Goal: Learn about a topic: Learn about a topic

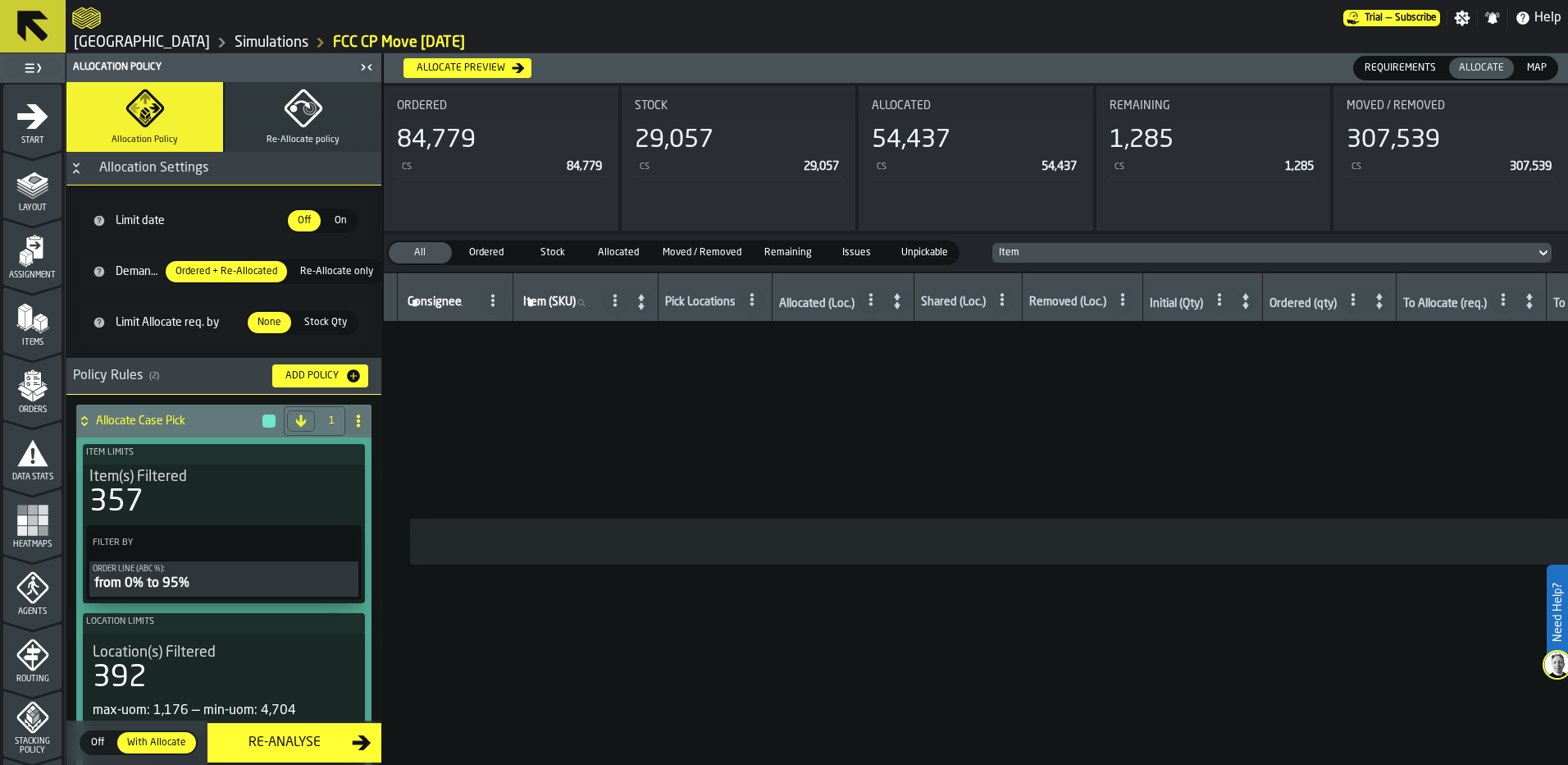
scroll to position [493, 0]
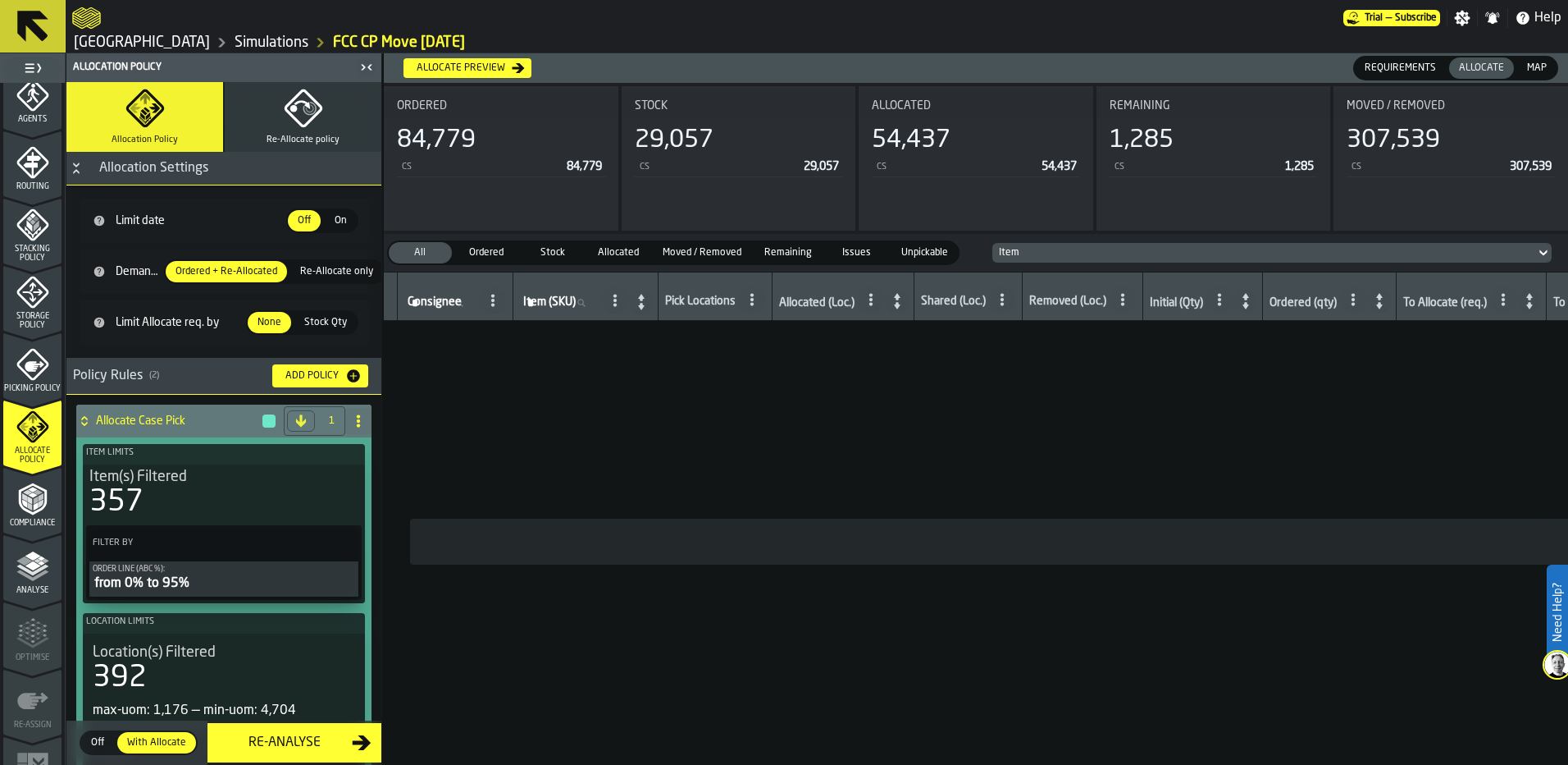
click at [1530, 67] on span "Map" at bounding box center [1537, 68] width 33 height 15
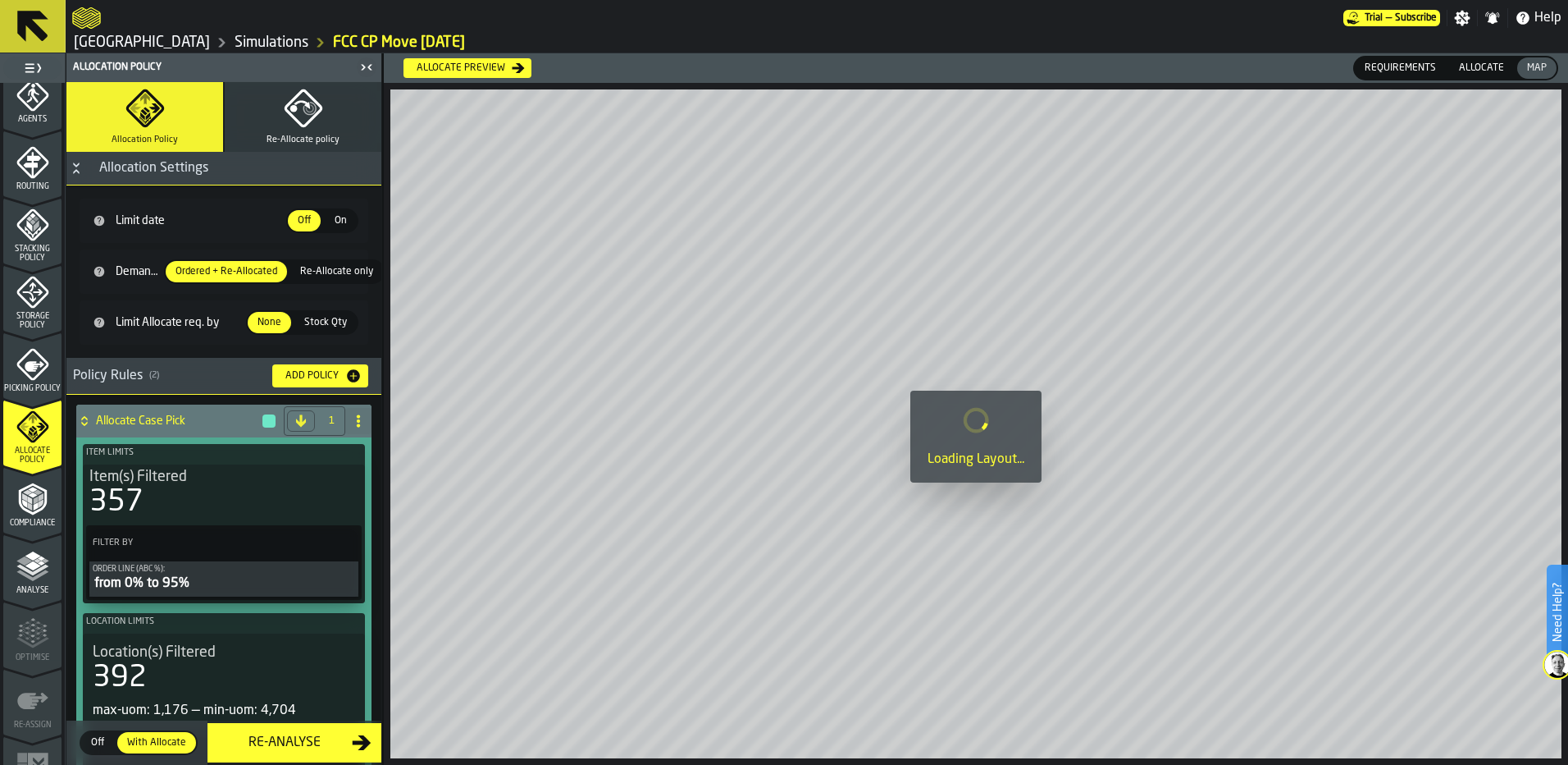
scroll to position [329, 0]
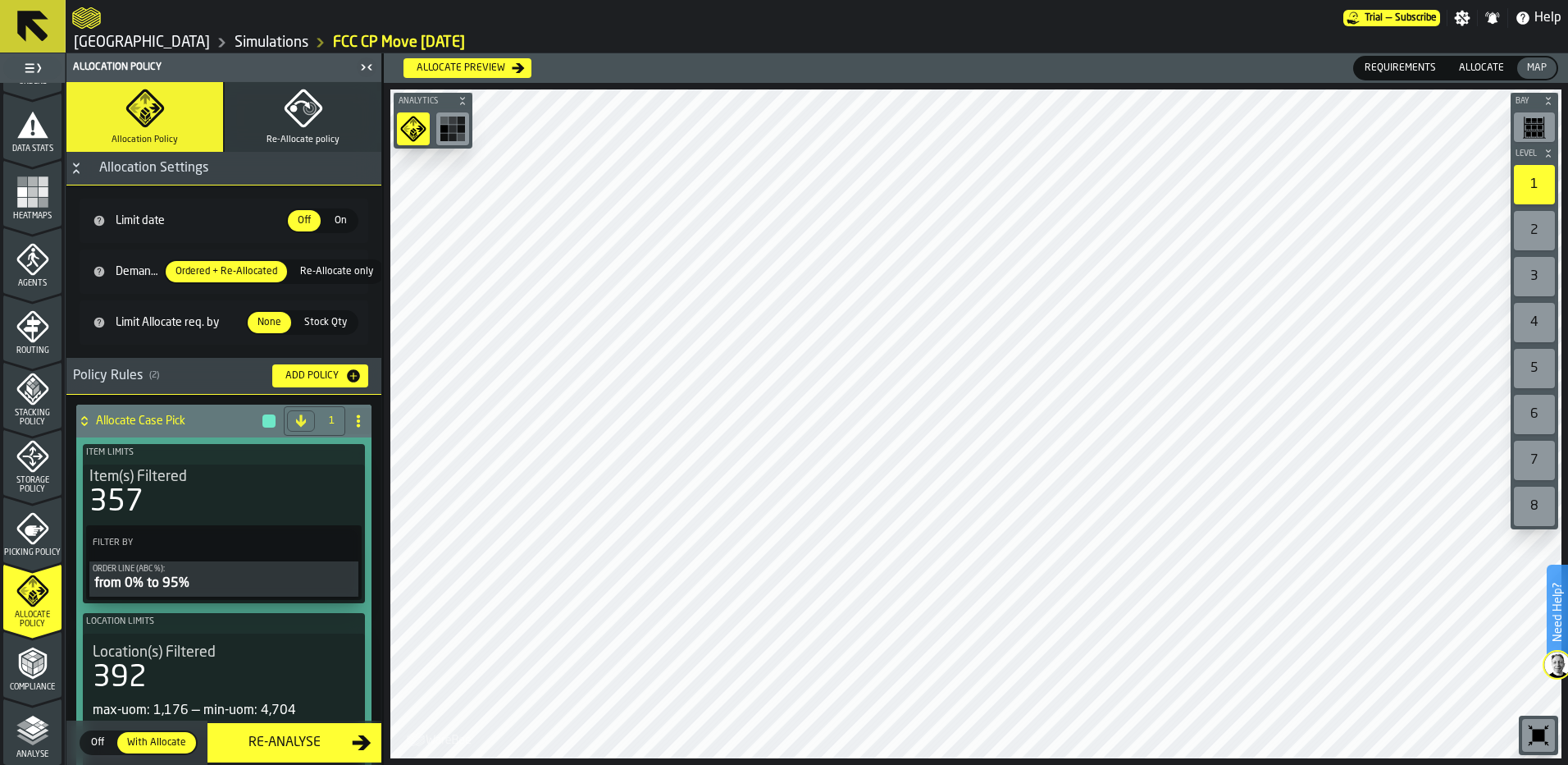
click at [47, 178] on div "Heatmaps" at bounding box center [32, 198] width 58 height 45
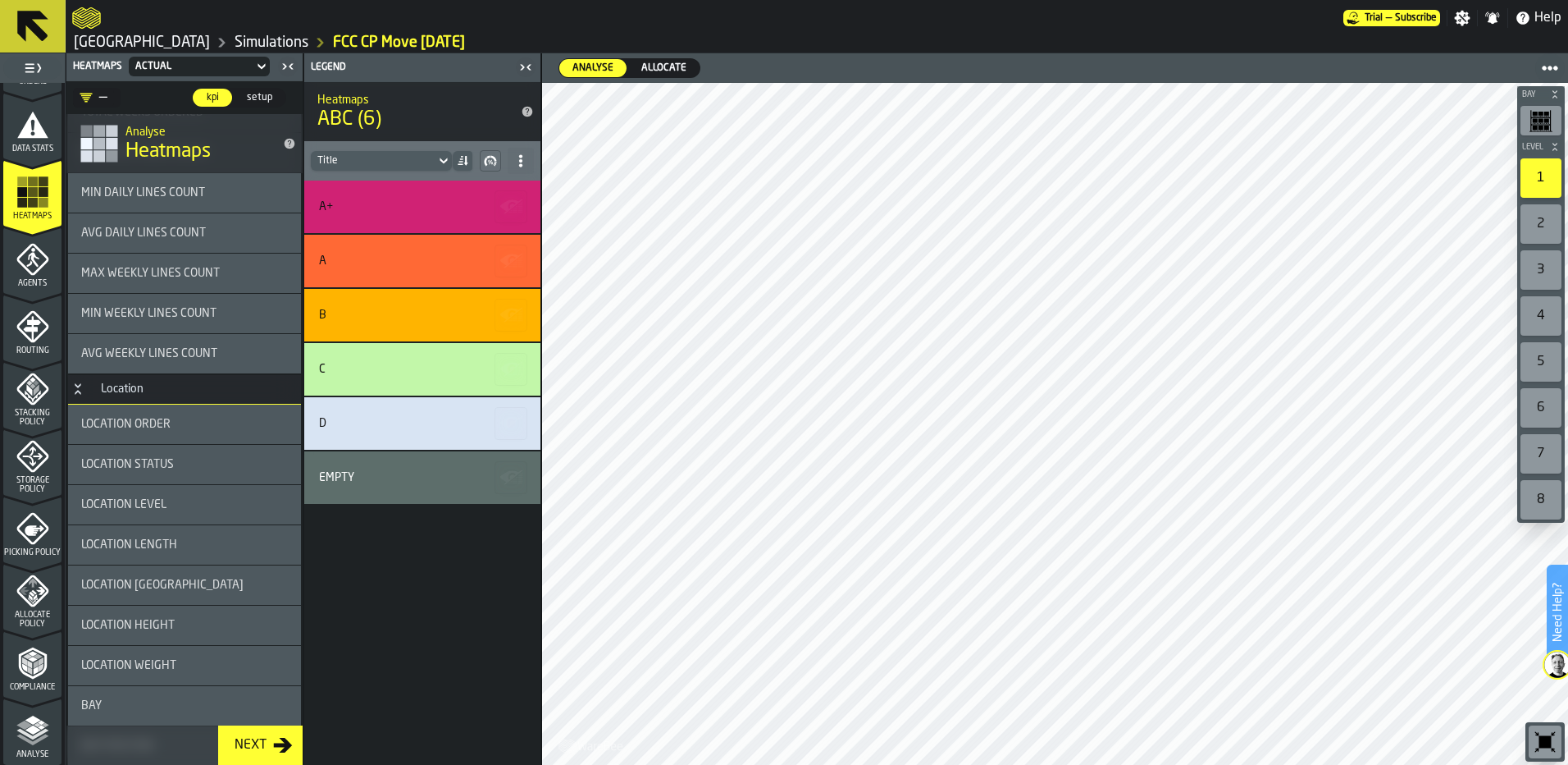
scroll to position [2052, 0]
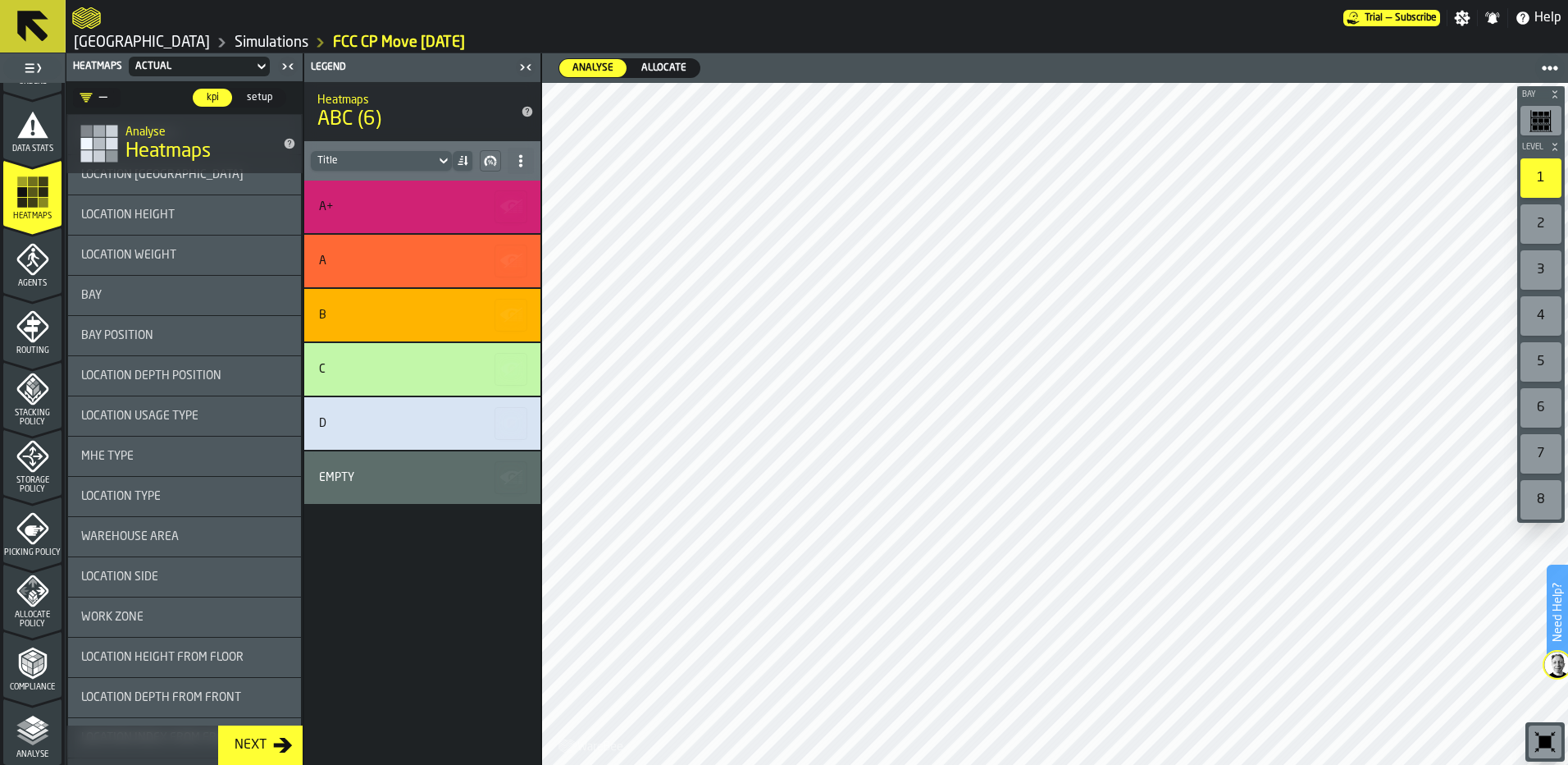
click at [664, 74] on span "Allocate" at bounding box center [664, 68] width 58 height 15
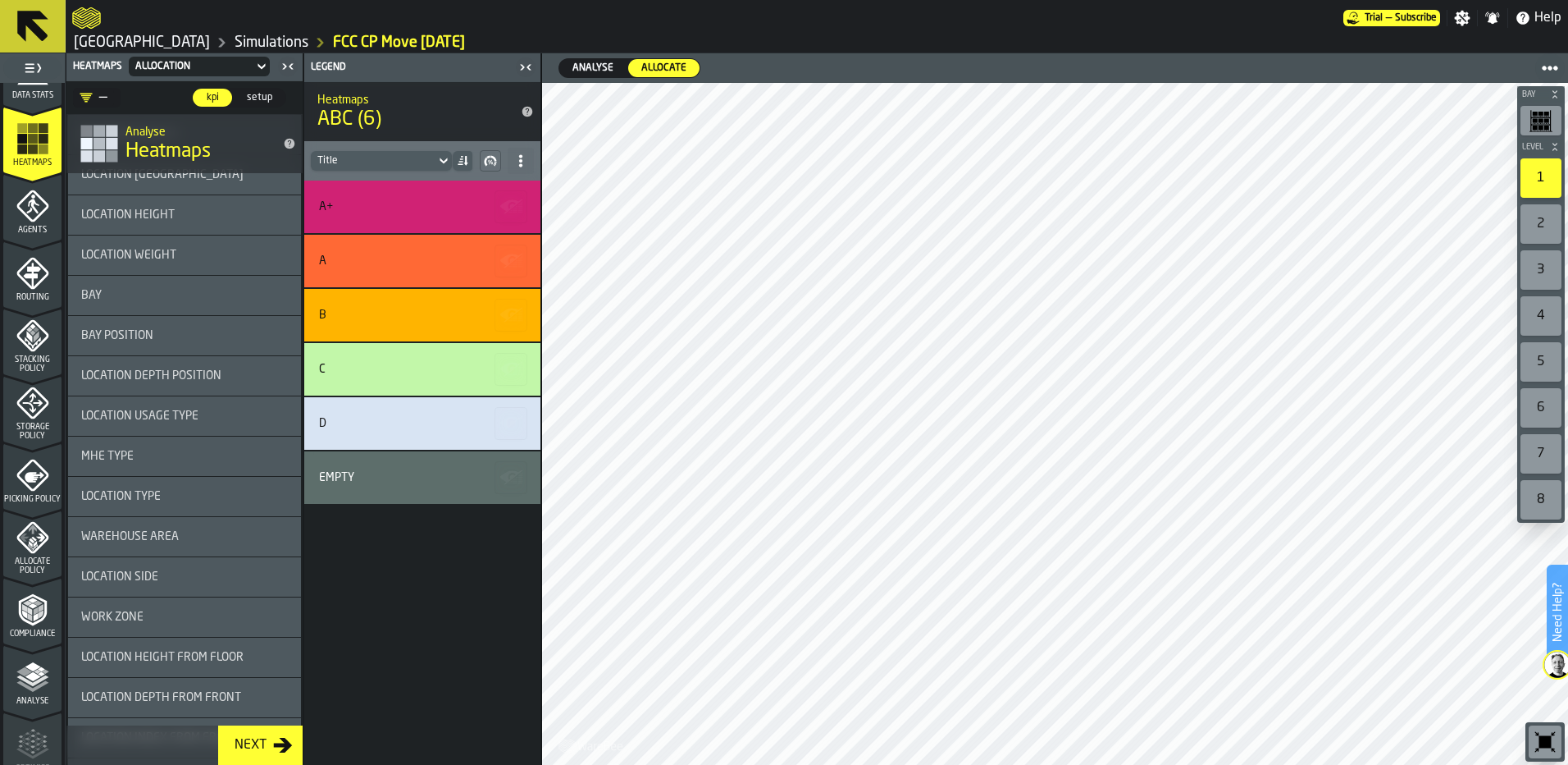
scroll to position [493, 0]
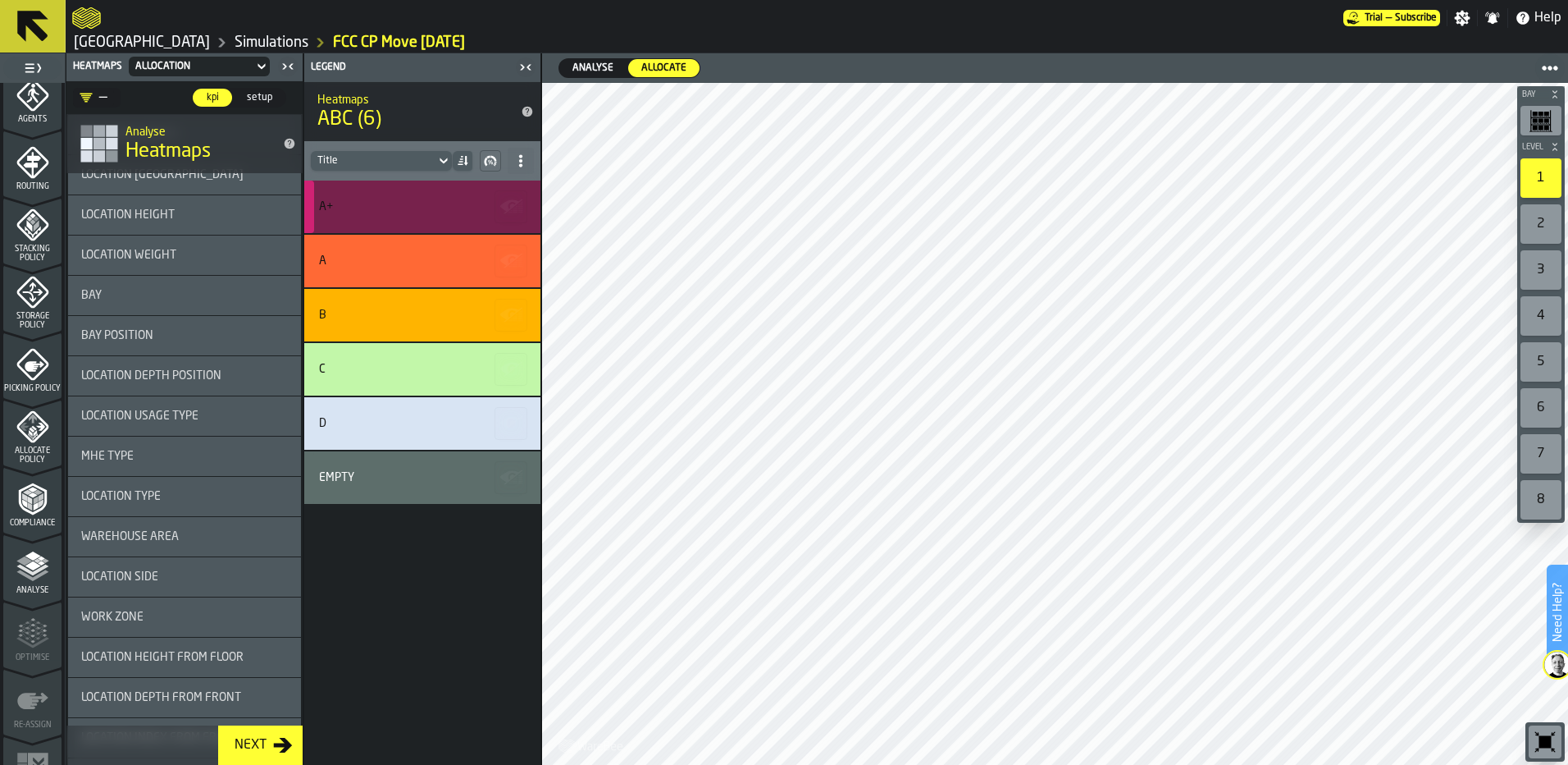
click at [442, 205] on div "A+" at bounding box center [420, 207] width 201 height 13
click at [443, 216] on div "A+" at bounding box center [422, 207] width 236 height 52
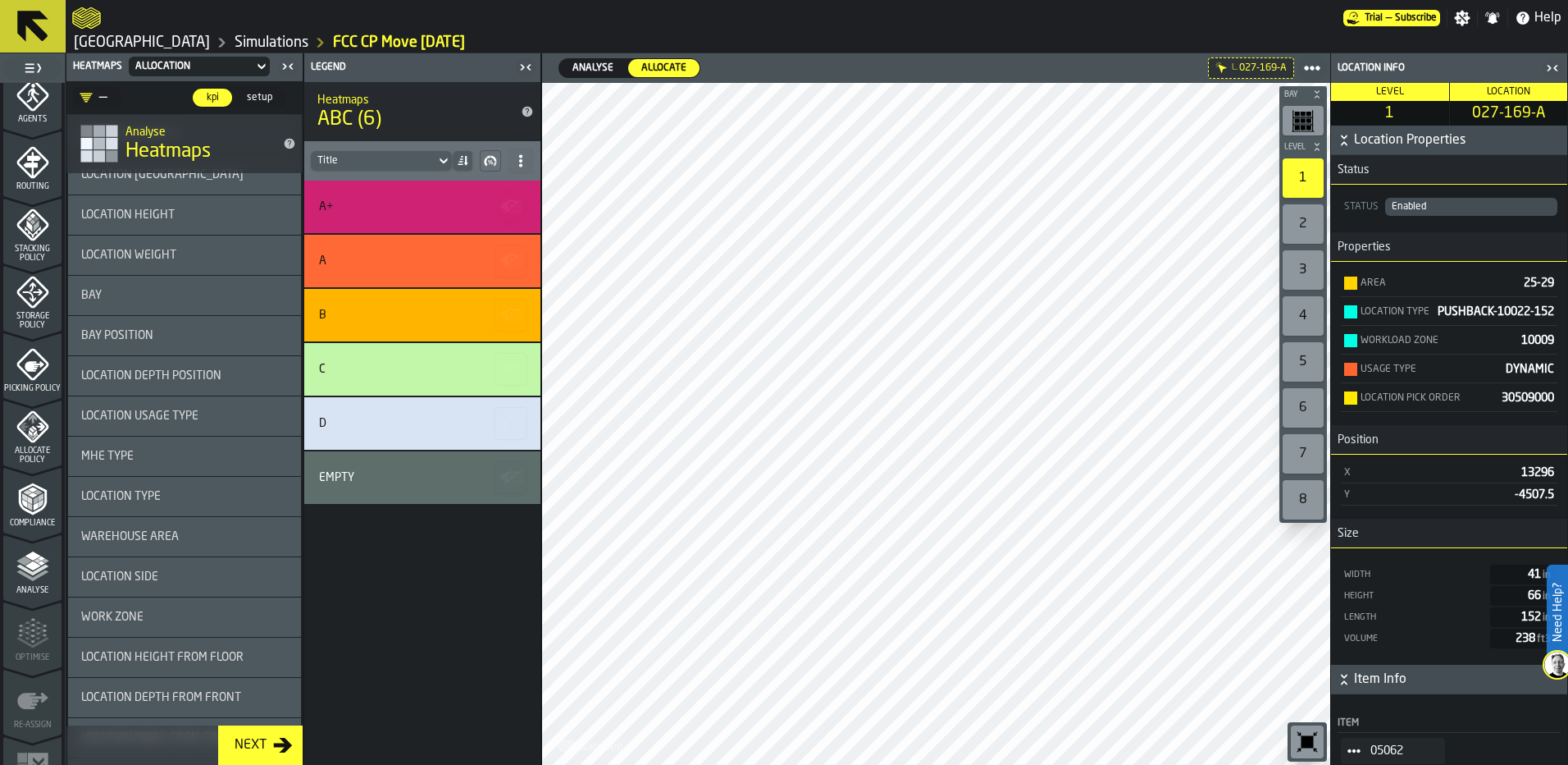
click at [1554, 70] on icon "button-toggle-Close me" at bounding box center [1553, 68] width 20 height 20
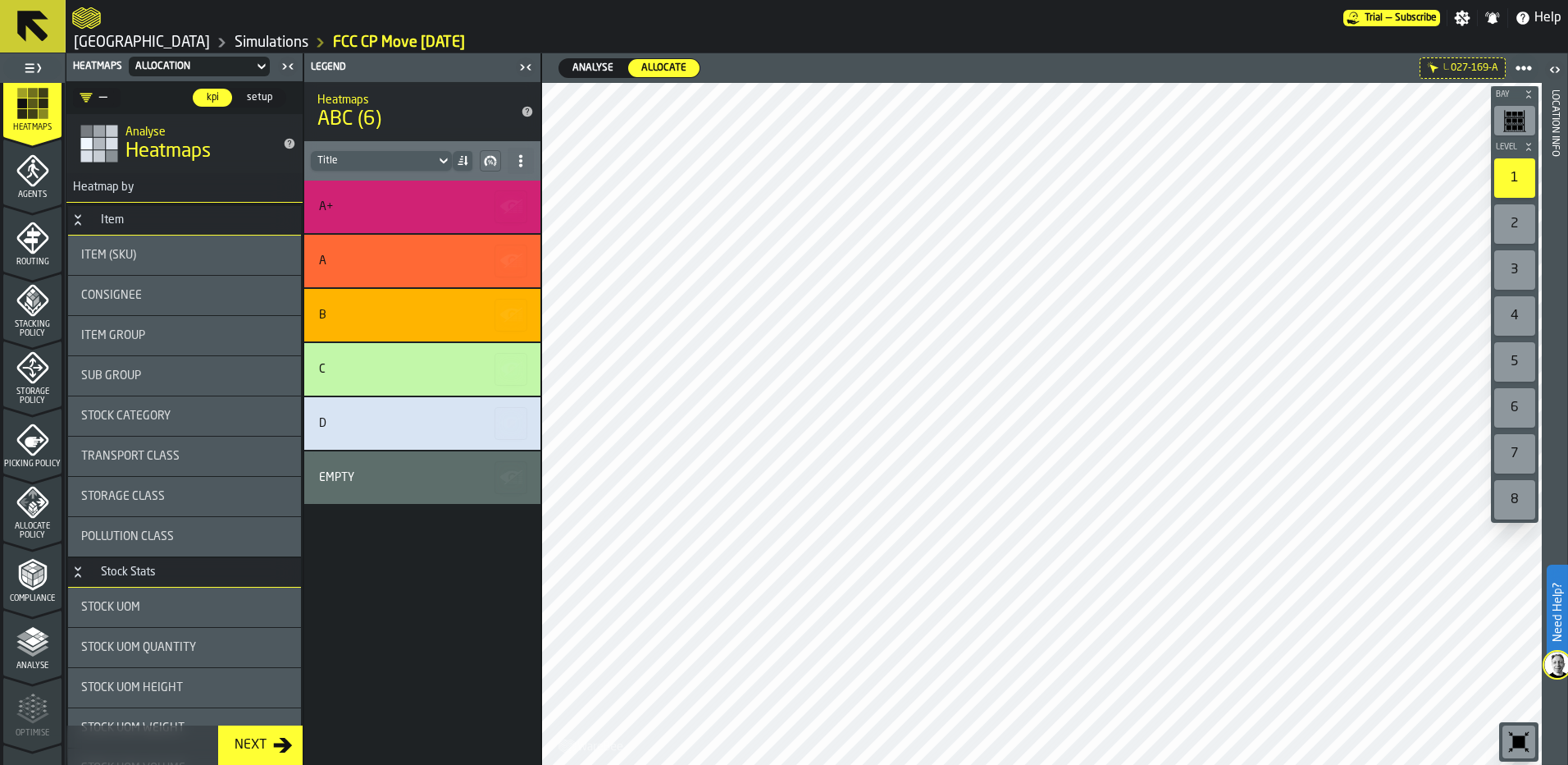
scroll to position [246, 0]
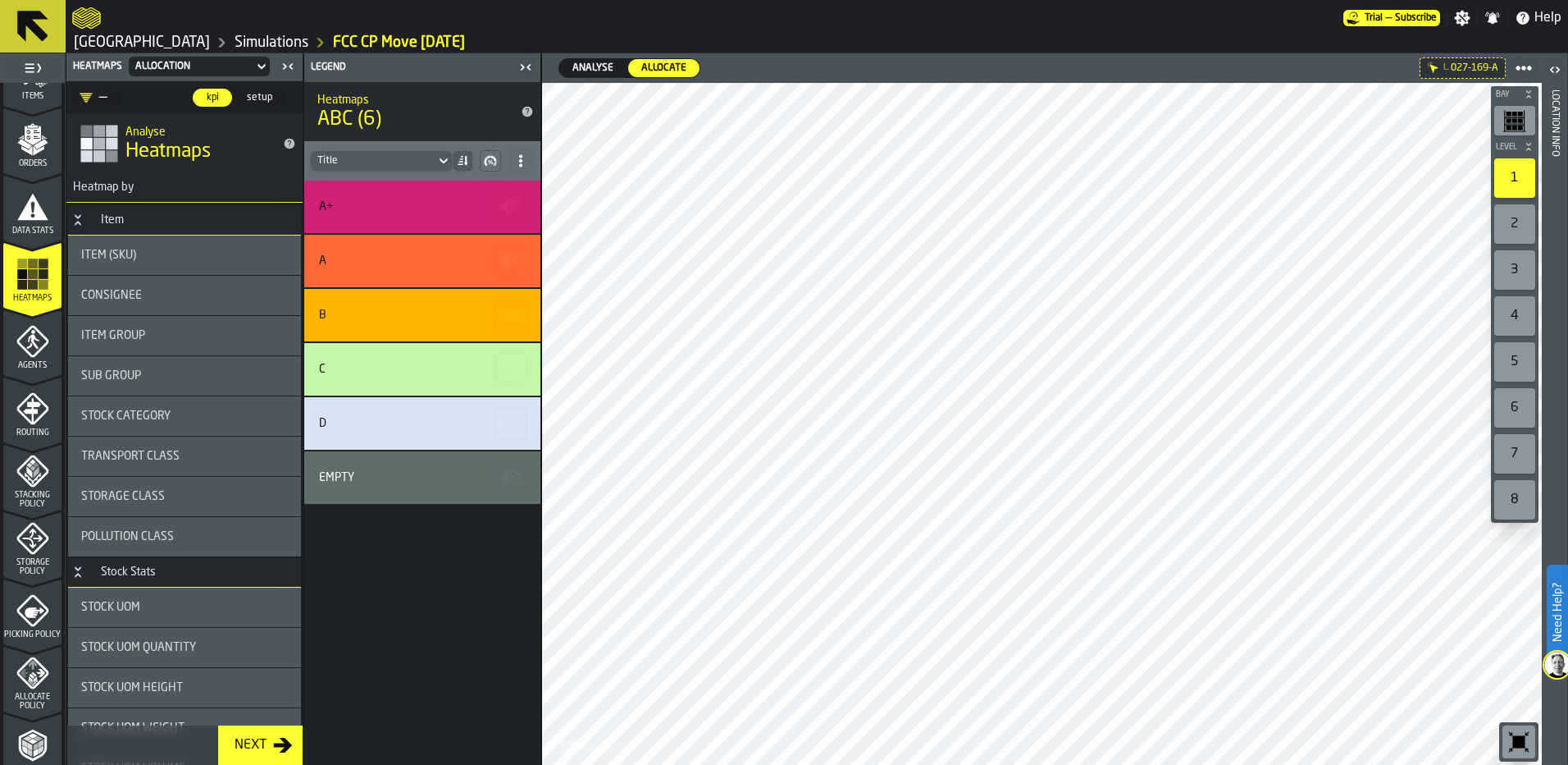
click at [34, 206] on icon "menu Data Stats" at bounding box center [33, 206] width 32 height 27
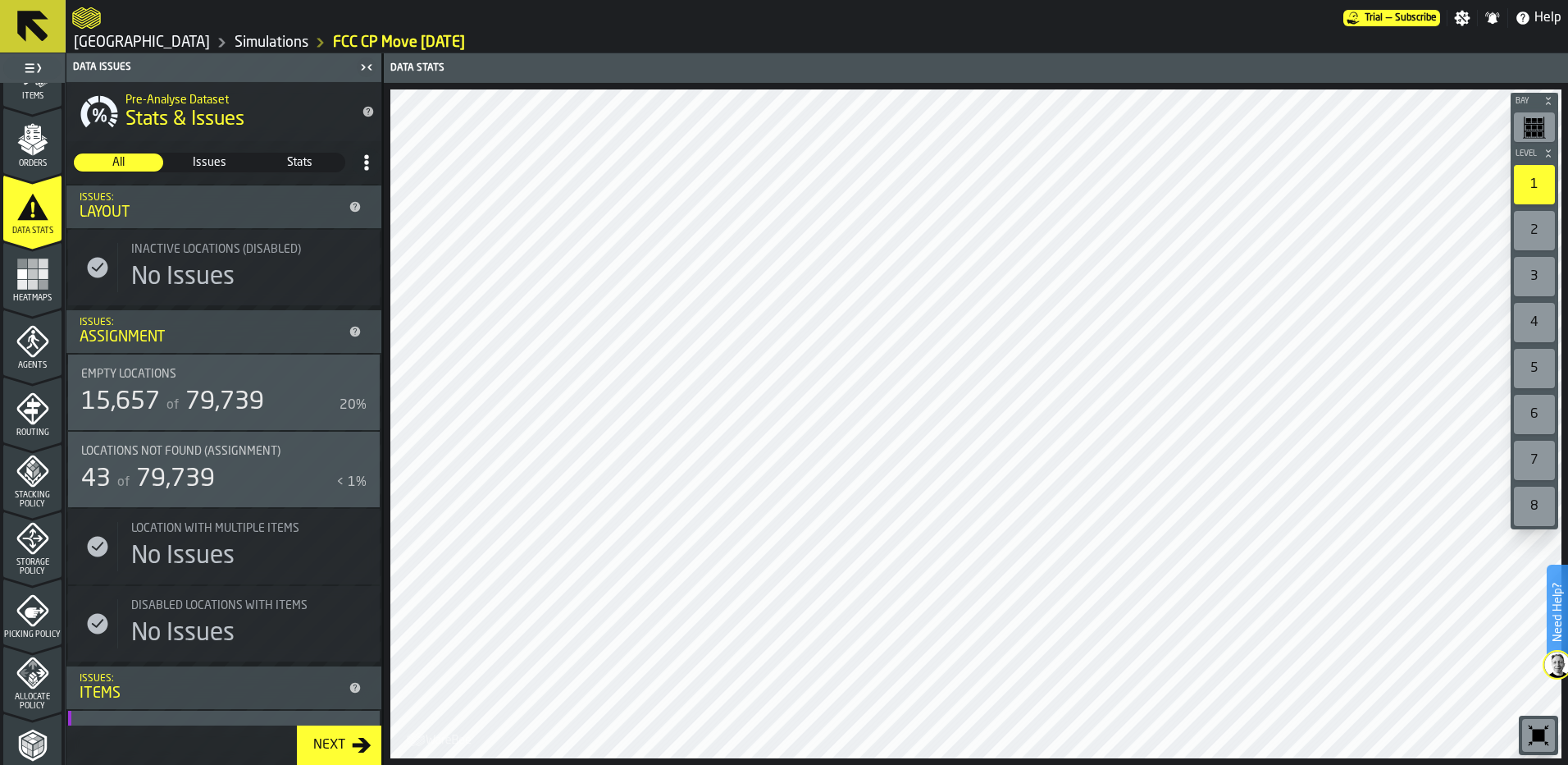
scroll to position [0, 0]
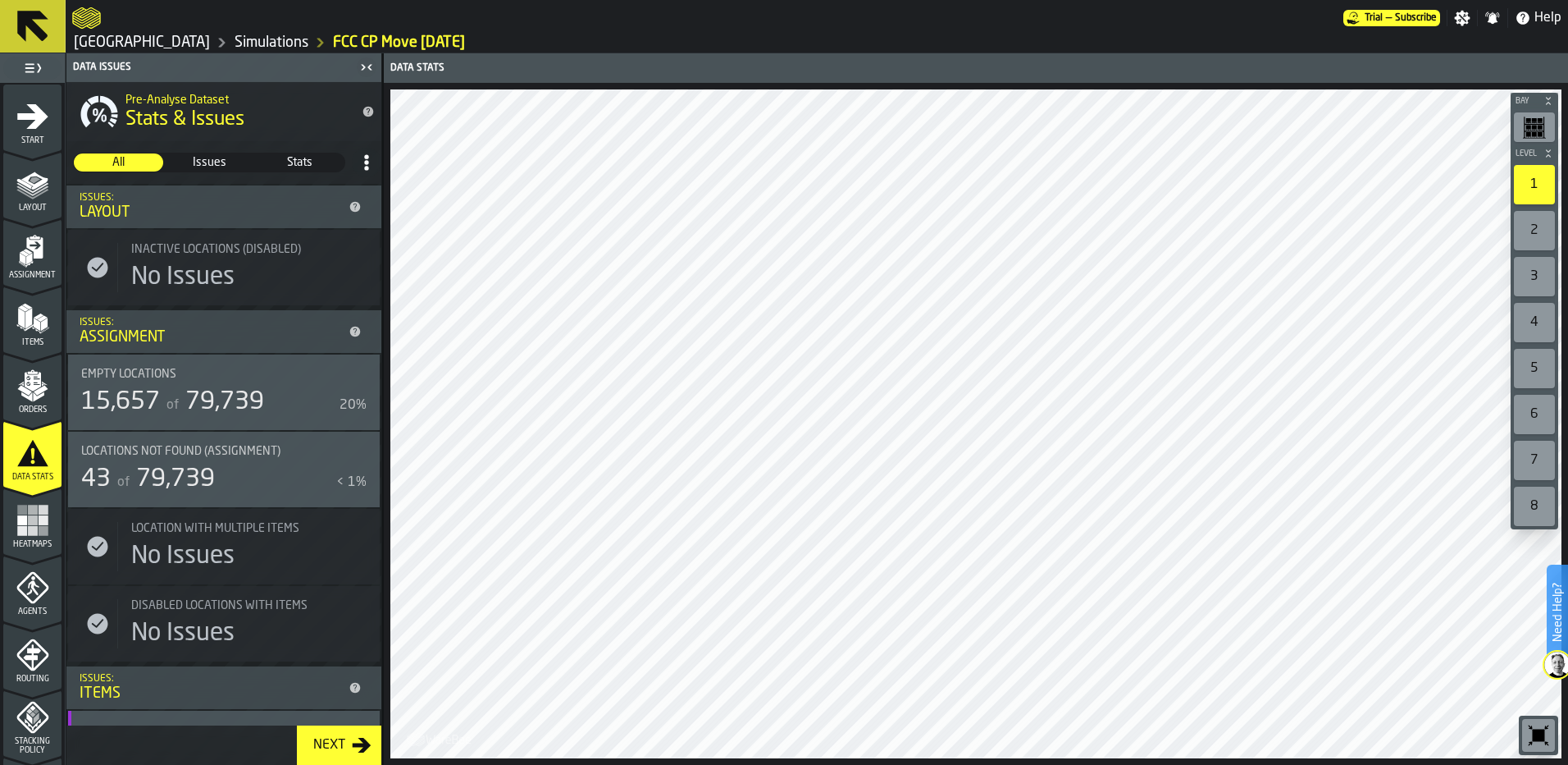
click at [25, 413] on span "Orders" at bounding box center [32, 410] width 58 height 9
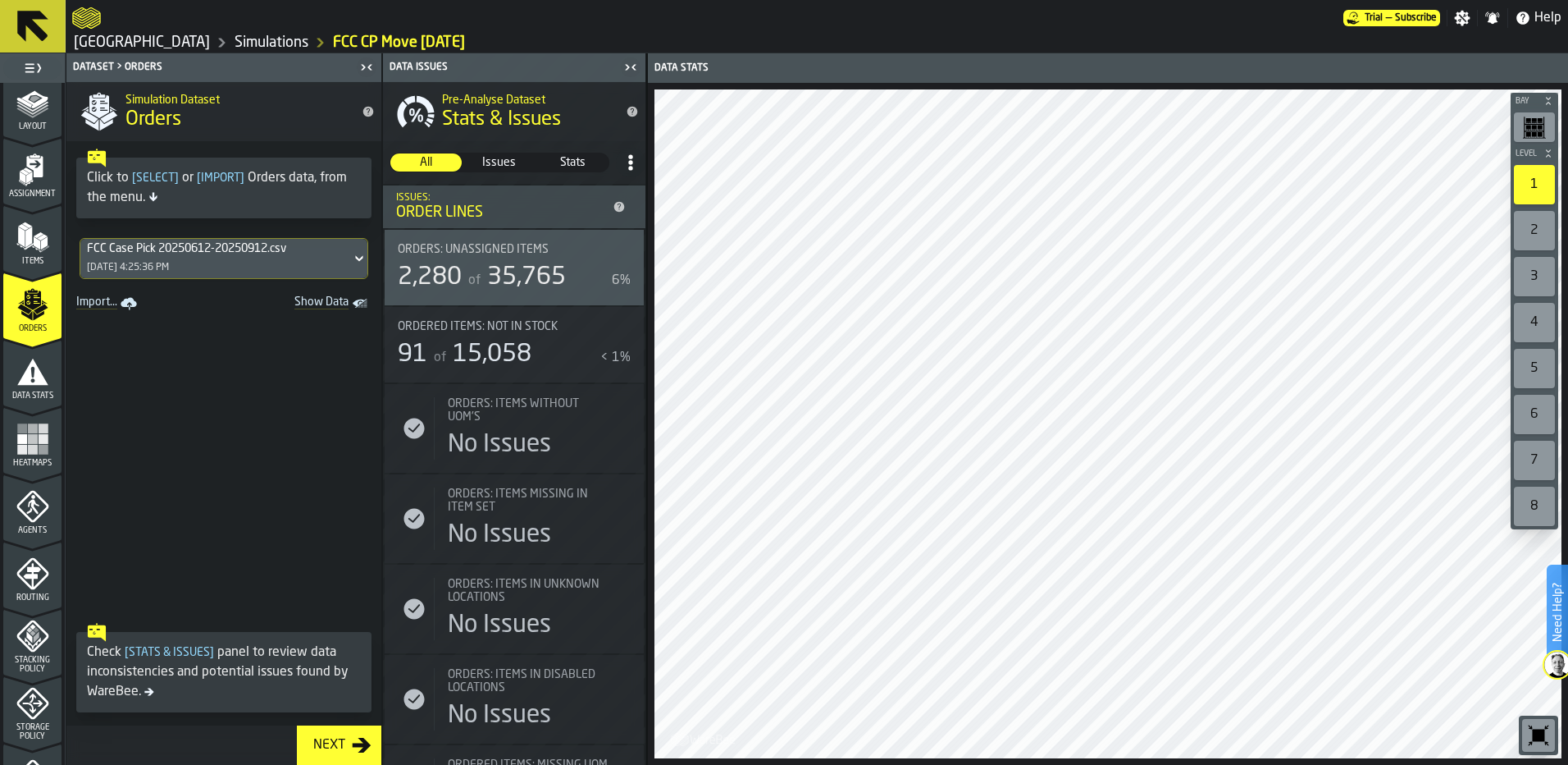
scroll to position [82, 0]
click at [28, 444] on rect "menu Heatmaps" at bounding box center [33, 448] width 10 height 10
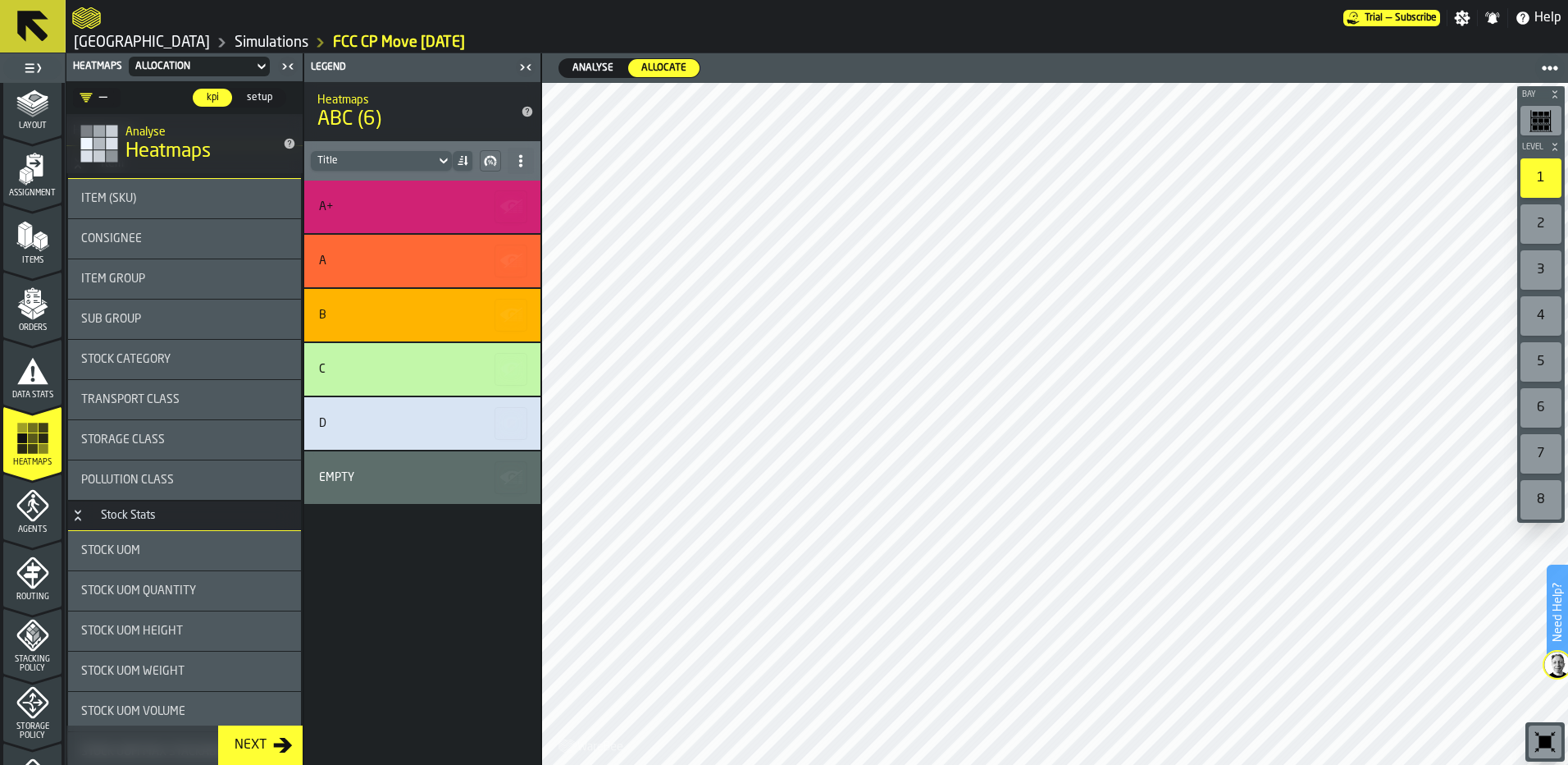
scroll to position [164, 0]
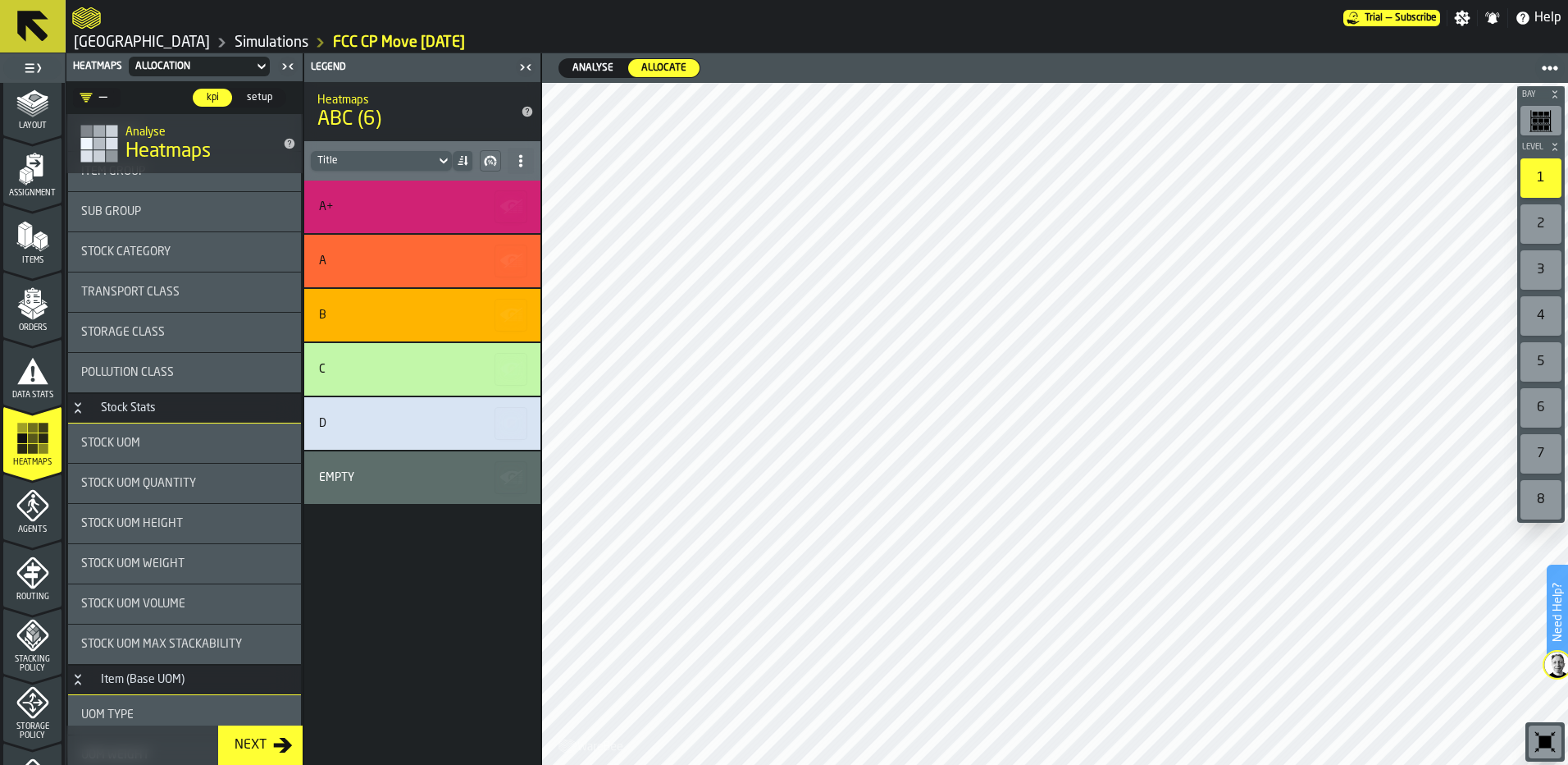
click at [88, 96] on icon "DropdownMenuValue-" at bounding box center [86, 98] width 13 height 13
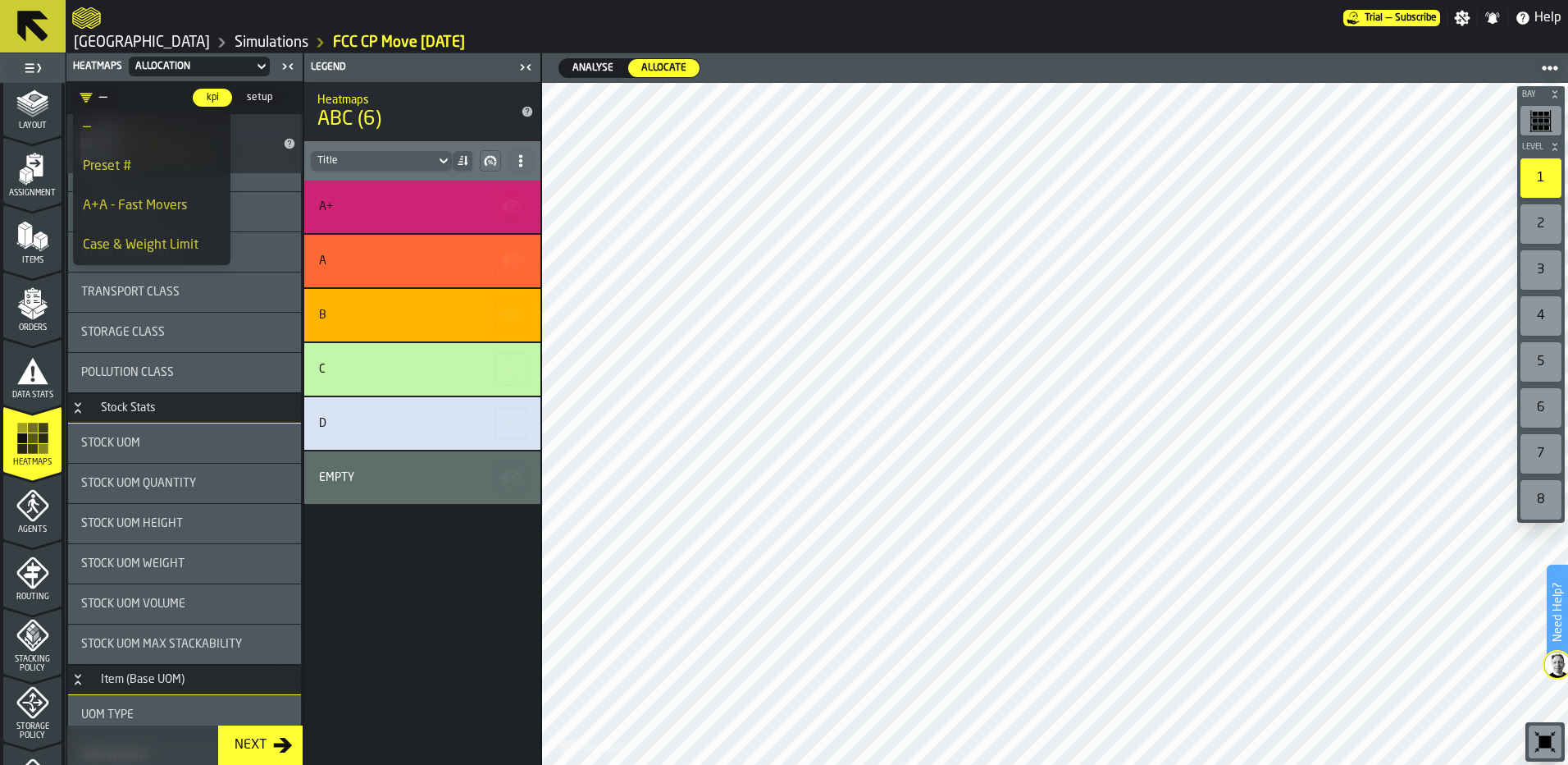
drag, startPoint x: 101, startPoint y: 178, endPoint x: 107, endPoint y: 217, distance: 39.5
click at [101, 178] on li "Preset #" at bounding box center [152, 166] width 158 height 39
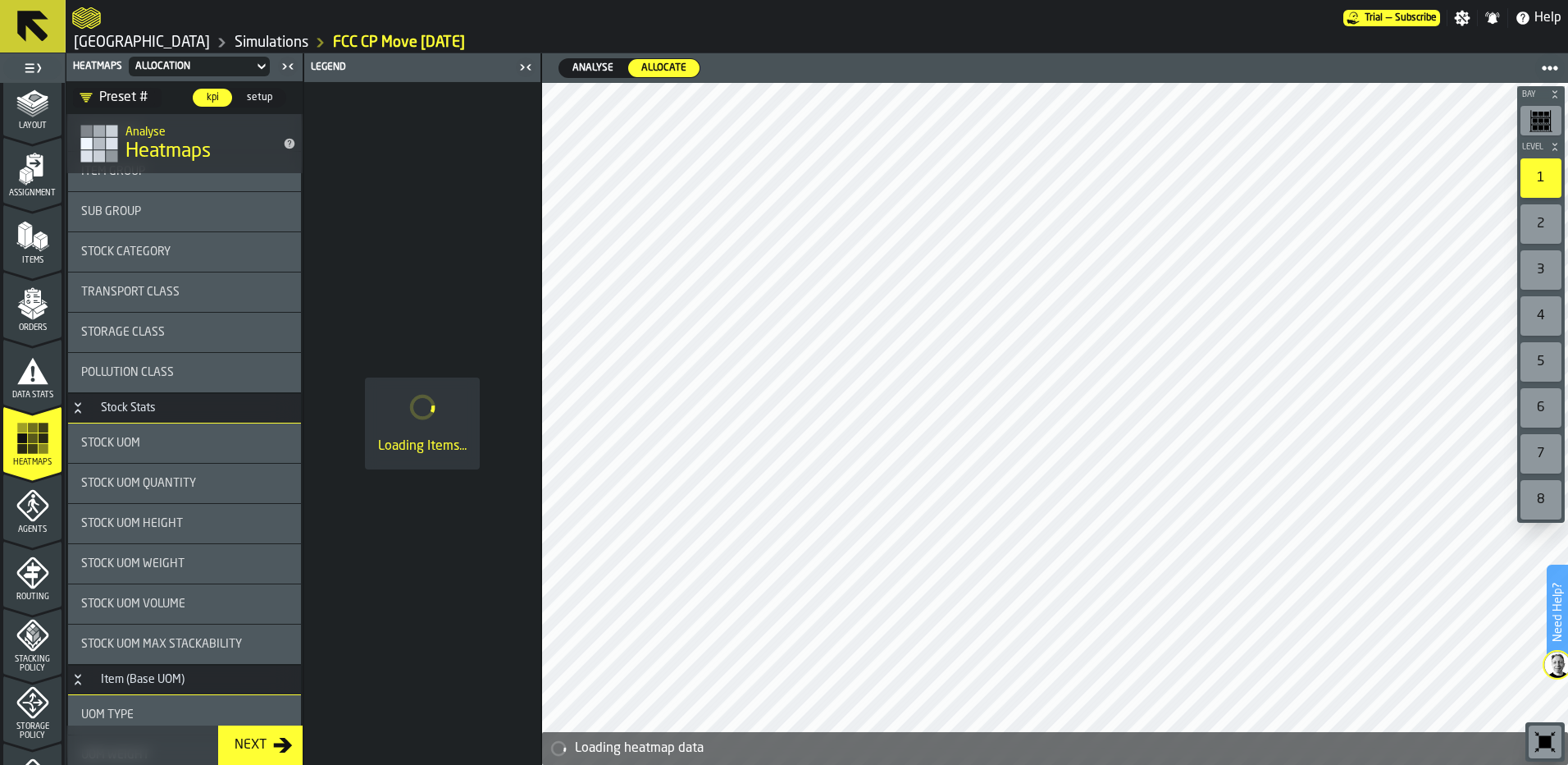
click at [85, 94] on icon "DropdownMenuValue-PM3-JREKB2dLU3Oc09DuO" at bounding box center [86, 98] width 13 height 13
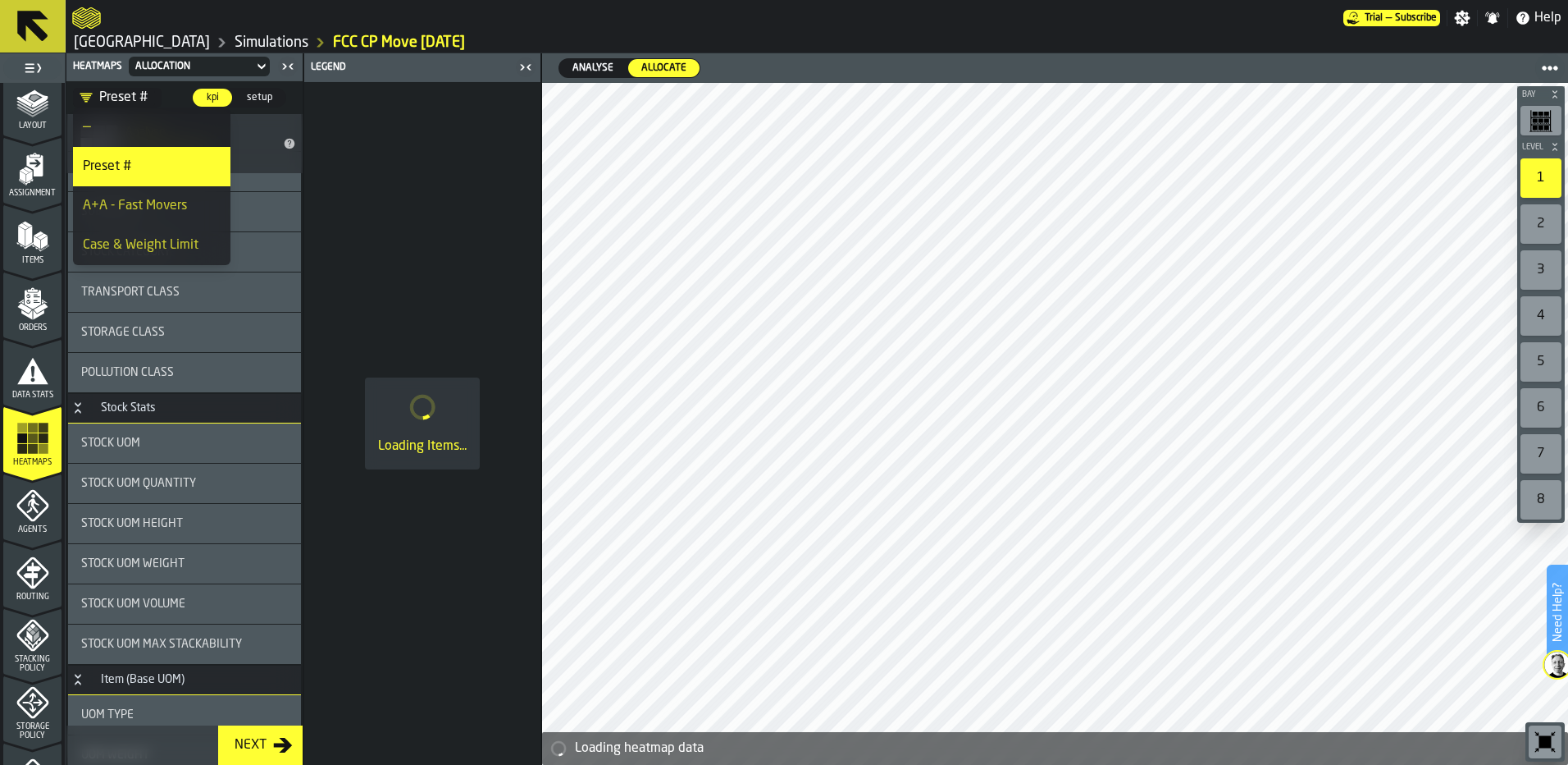
click at [117, 206] on div "A+A - Fast Movers" at bounding box center [152, 206] width 138 height 20
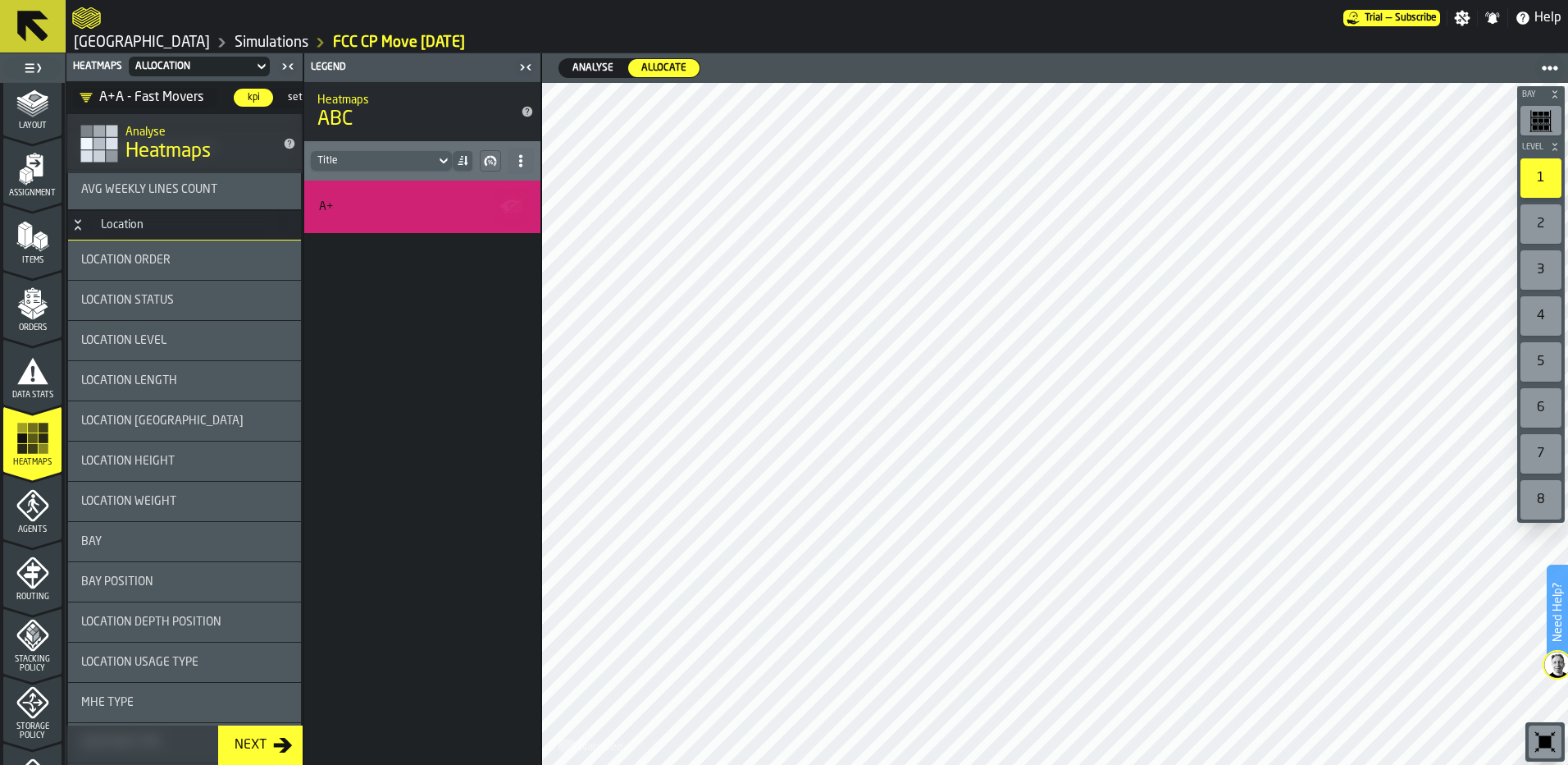
scroll to position [1723, 0]
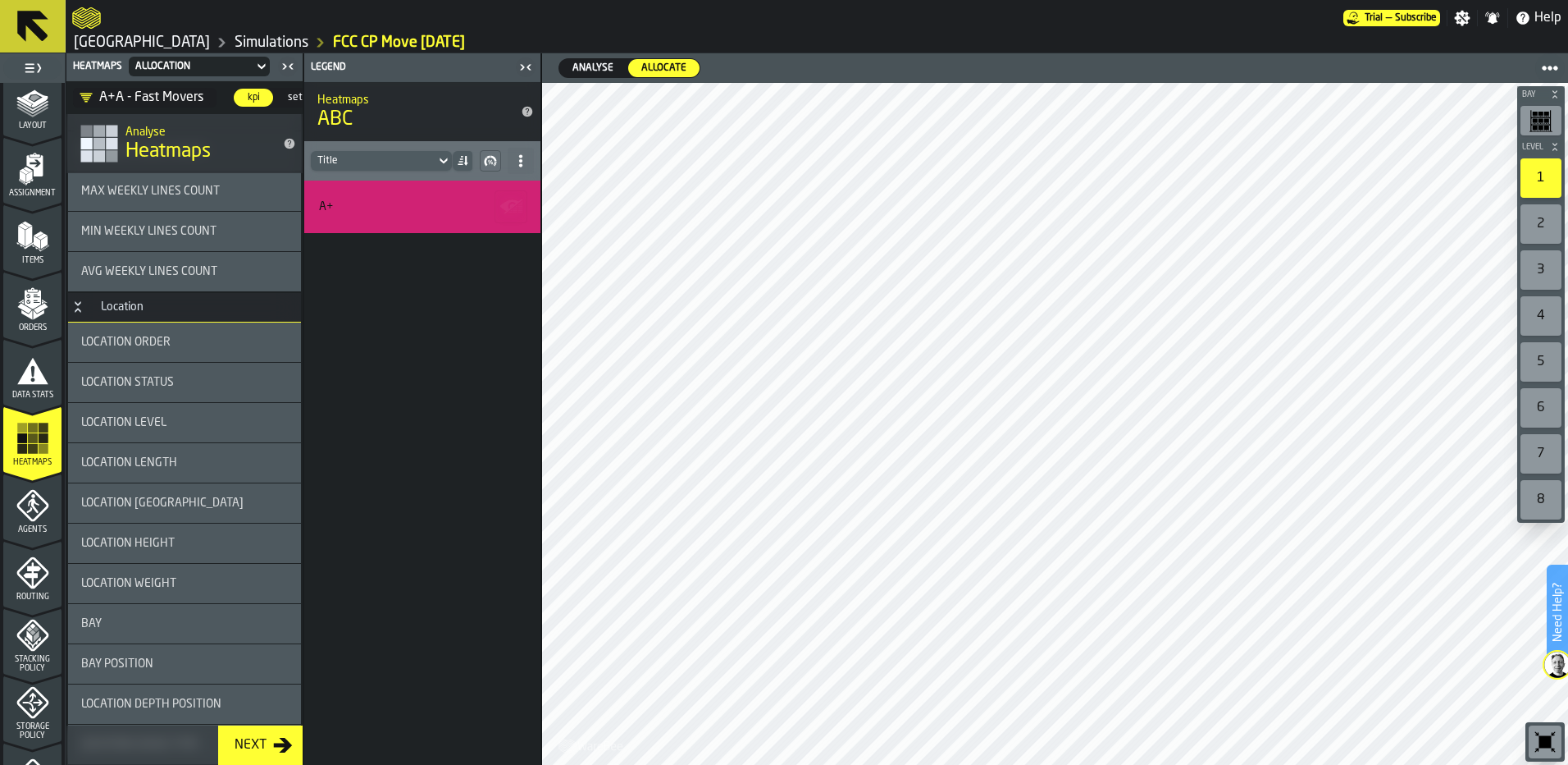
click at [94, 91] on div "A+A - Fast Movers" at bounding box center [141, 98] width 124 height 20
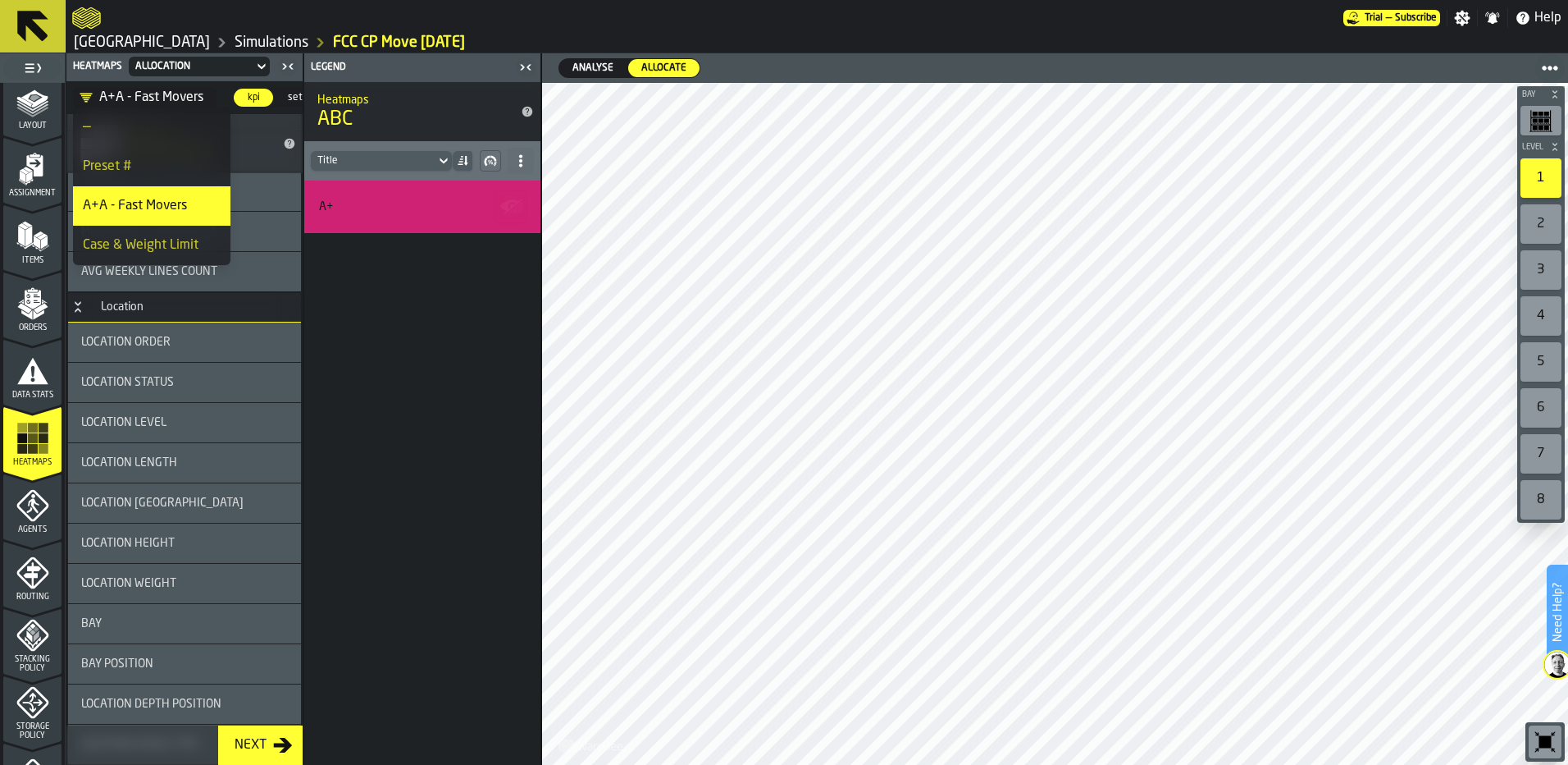
click at [101, 249] on div "Case & Weight Limit" at bounding box center [152, 246] width 138 height 20
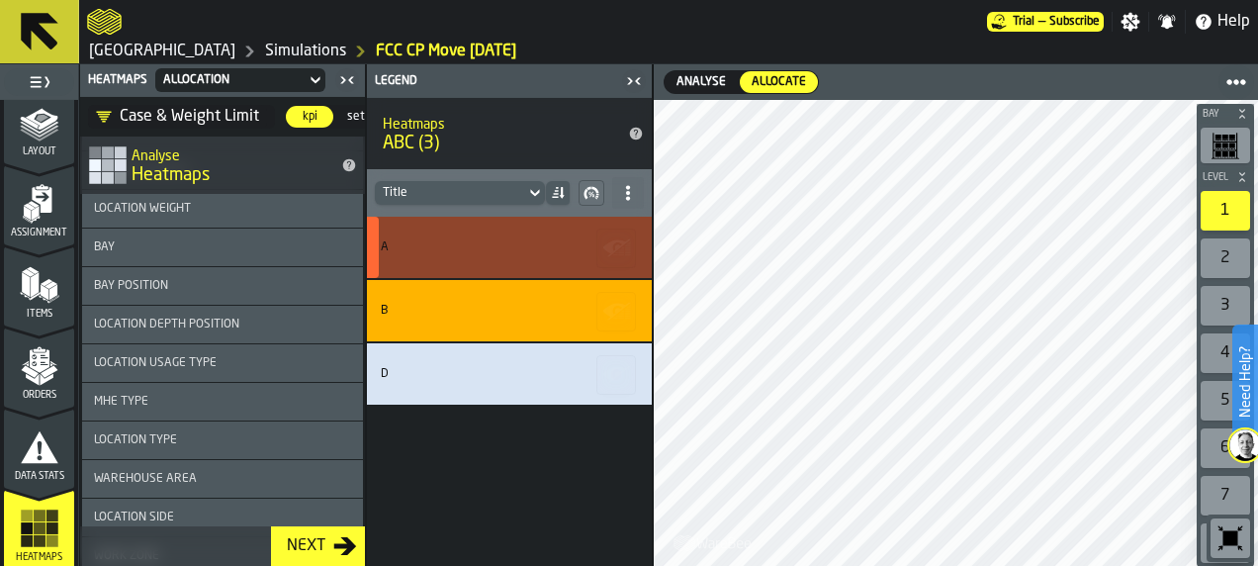
click at [629, 253] on icon "button-" at bounding box center [617, 248] width 32 height 32
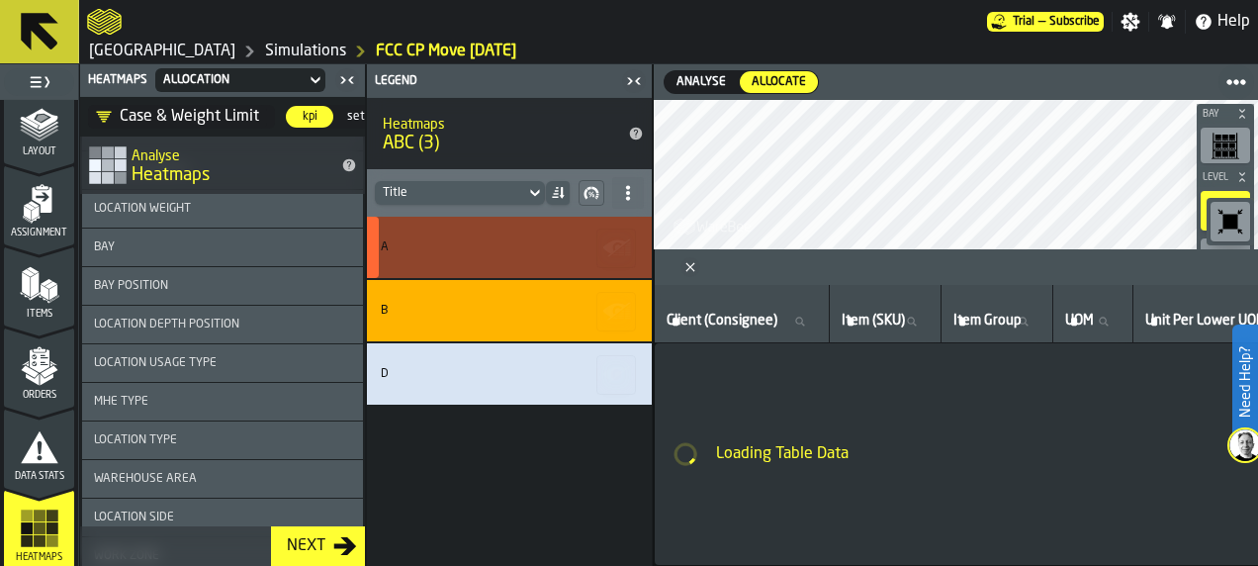
click at [629, 253] on icon "button-" at bounding box center [617, 248] width 32 height 32
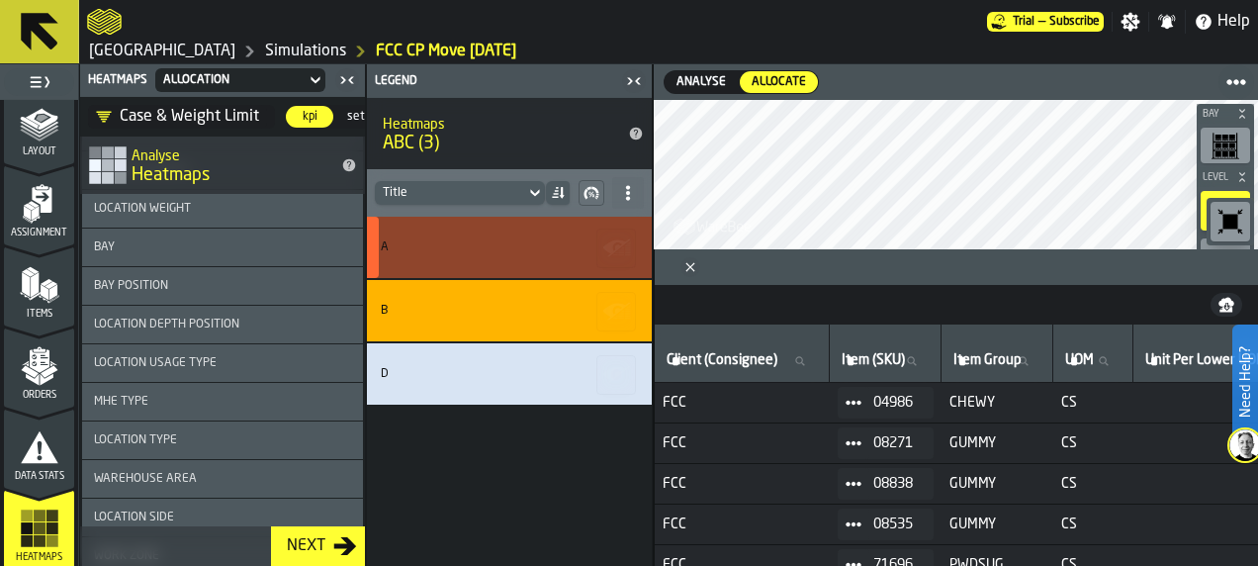
click at [629, 253] on icon "button-" at bounding box center [617, 248] width 32 height 32
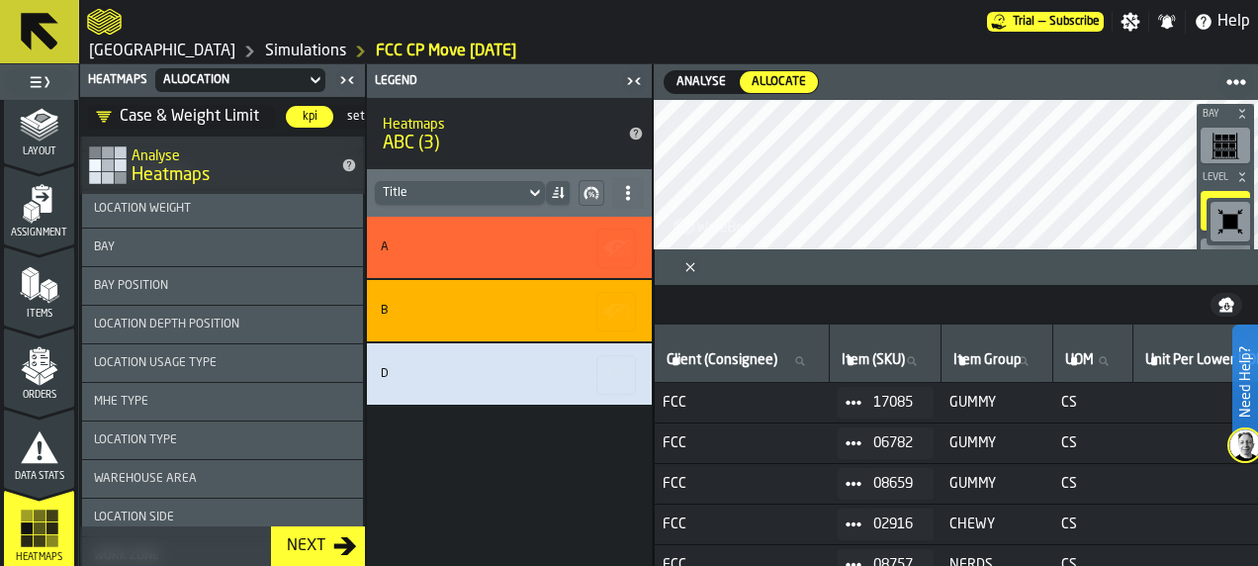
click at [919, 545] on td "08757" at bounding box center [886, 565] width 112 height 41
click at [871, 287] on div "Analyse Analyse Allocate Allocate Bay Level 1 2 3 4 5 6 7 8 M A K I N G W A R E…" at bounding box center [955, 315] width 605 height 502
click at [685, 262] on icon "Close" at bounding box center [691, 267] width 20 height 20
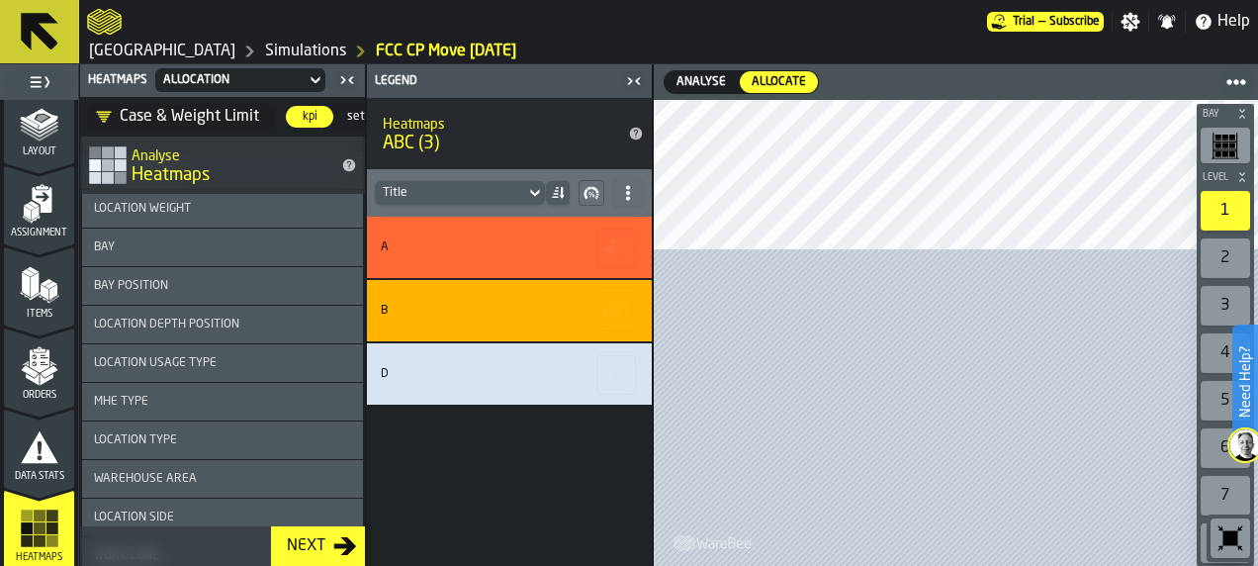
click at [685, 262] on div at bounding box center [956, 333] width 604 height 466
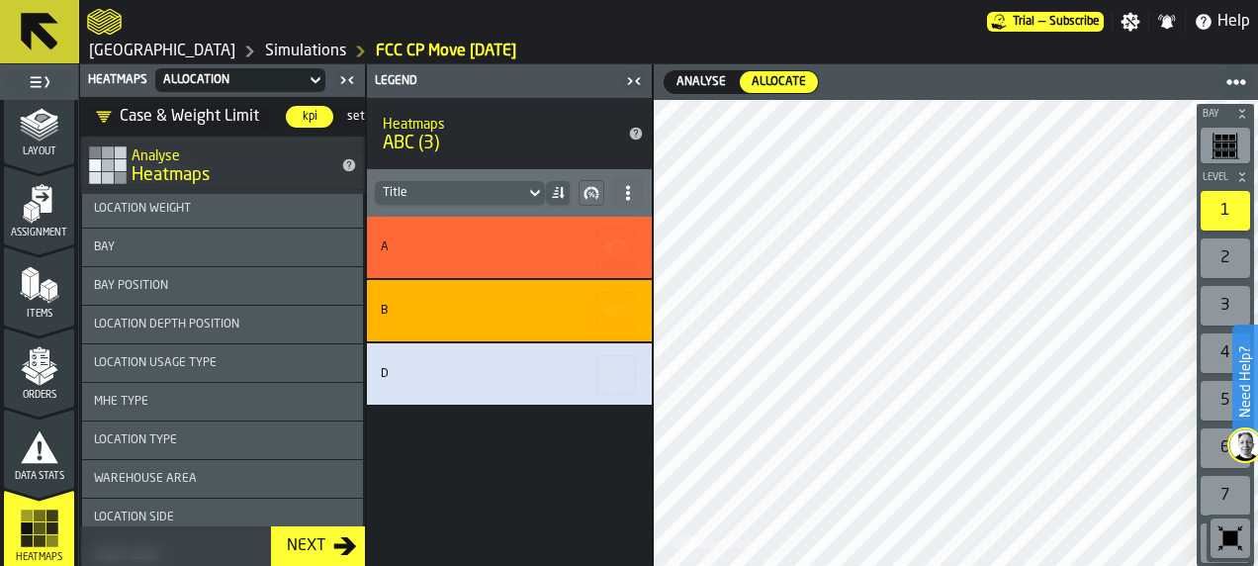
drag, startPoint x: 685, startPoint y: 262, endPoint x: 545, endPoint y: 66, distance: 240.5
click at [545, 66] on main "1 Start 1.1 Layout 1.2 Assignment 1.3 Items 1.4 Orders 1.5 Data Stats 1.6 Heatm…" at bounding box center [629, 315] width 1258 height 502
drag, startPoint x: 534, startPoint y: 461, endPoint x: 452, endPoint y: 507, distance: 93.9
click at [452, 507] on div "A B D" at bounding box center [509, 391] width 285 height 349
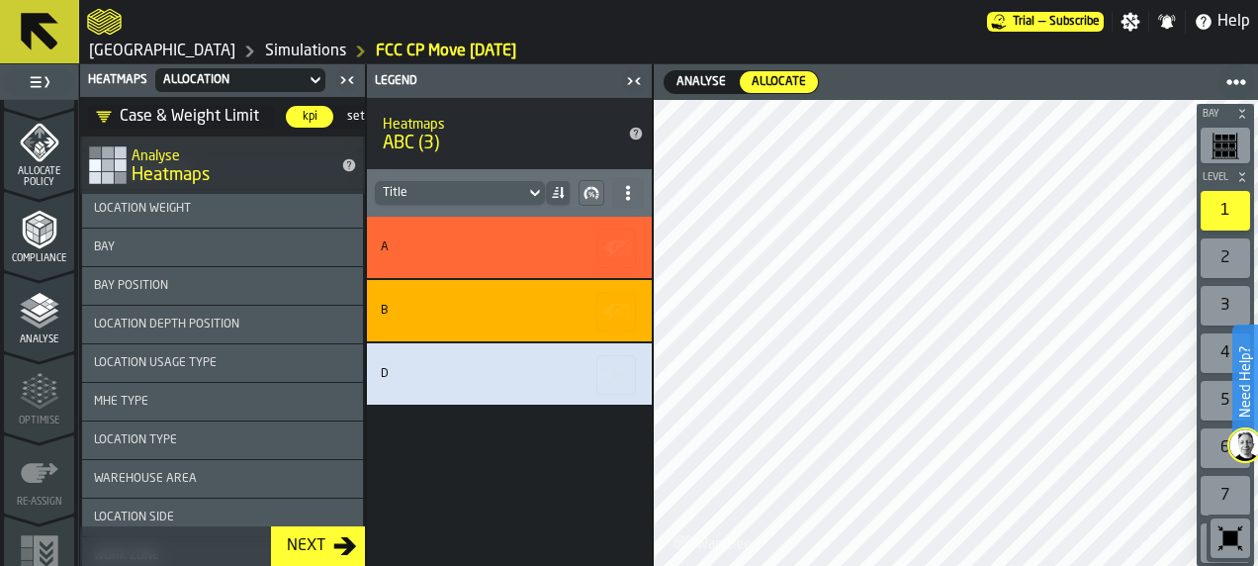
scroll to position [993, 0]
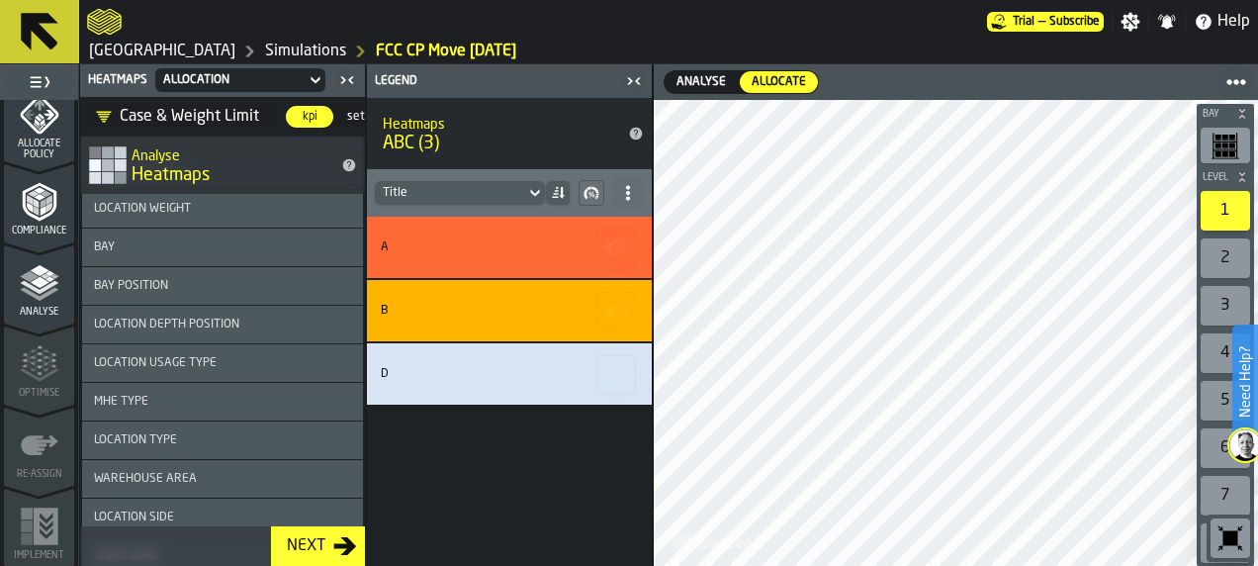
click at [4, 226] on span "Compliance" at bounding box center [39, 231] width 70 height 11
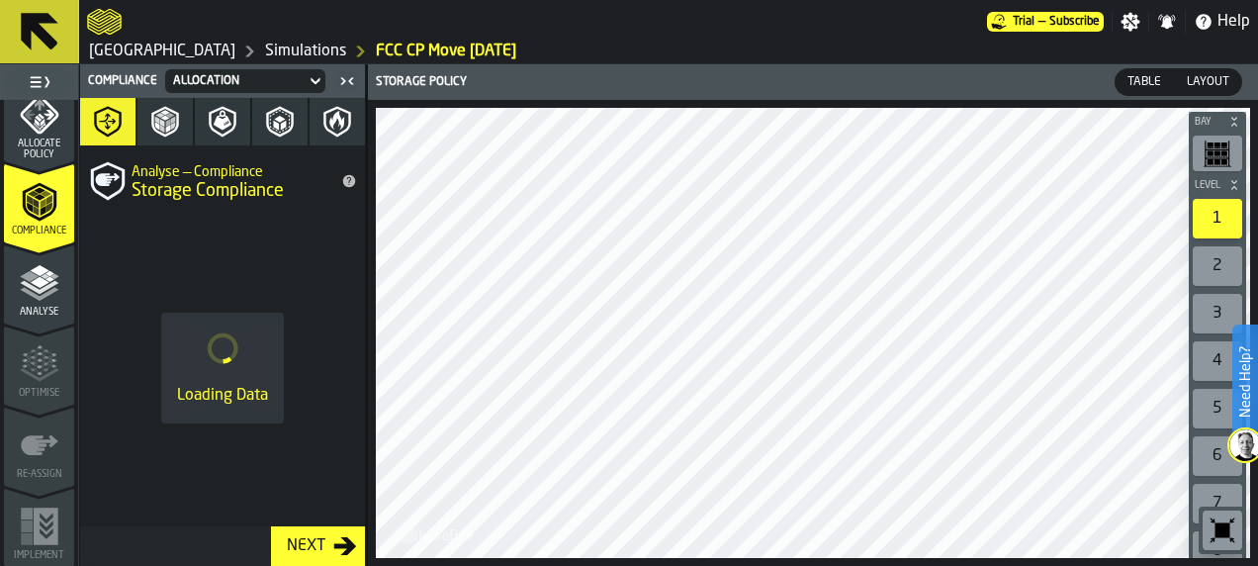
scroll to position [904, 0]
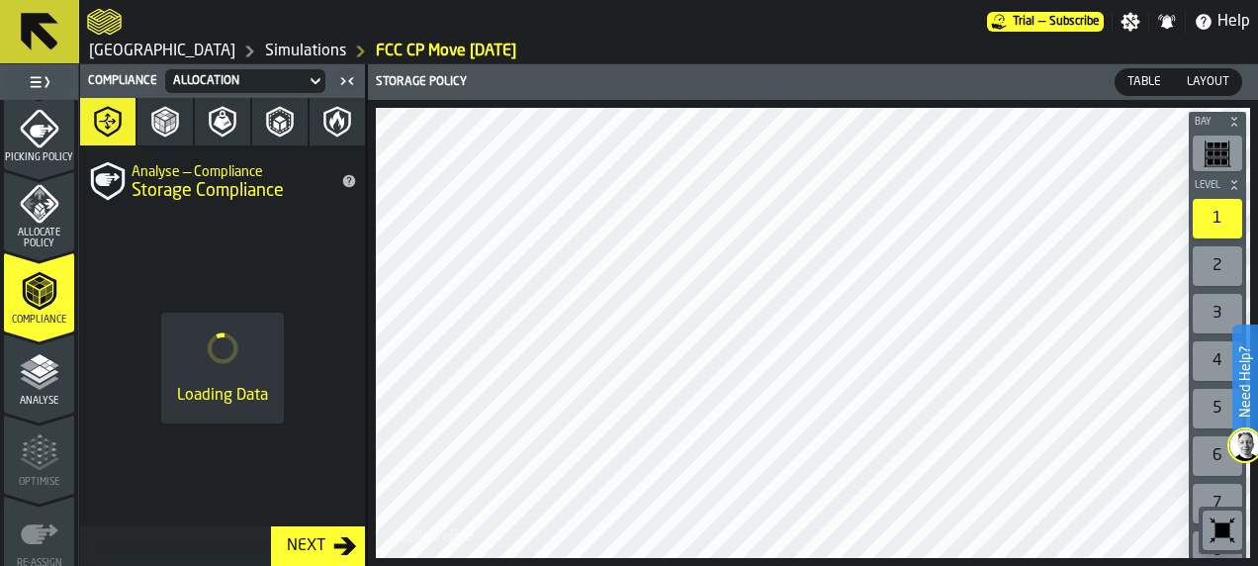
click at [46, 233] on span "Allocate Policy" at bounding box center [39, 239] width 70 height 22
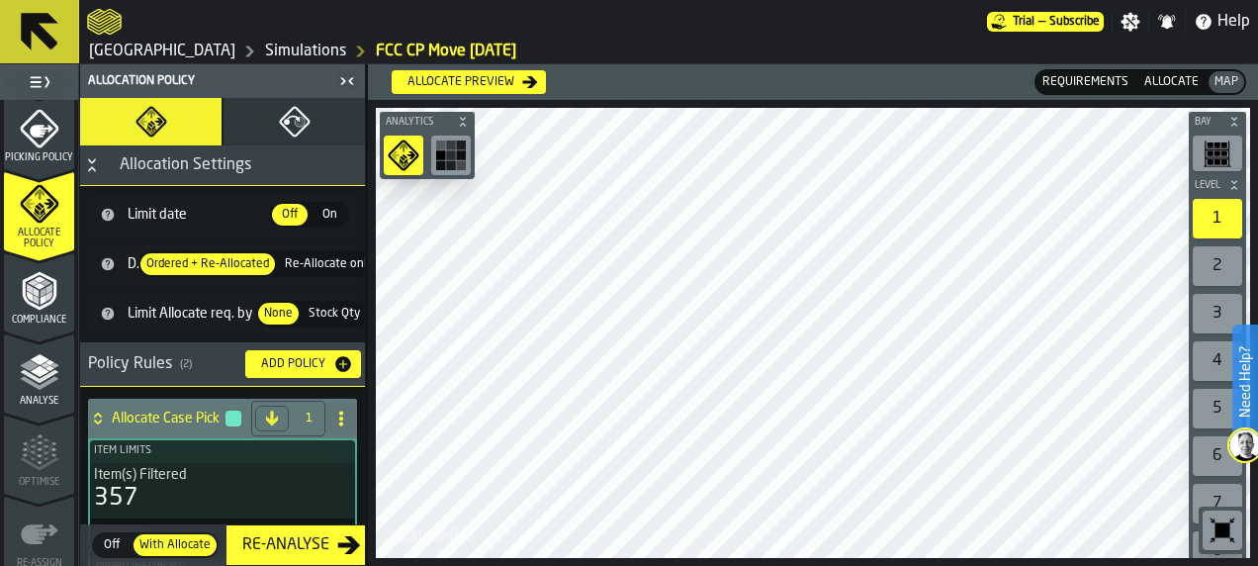
click at [287, 120] on icon "button" at bounding box center [295, 122] width 32 height 32
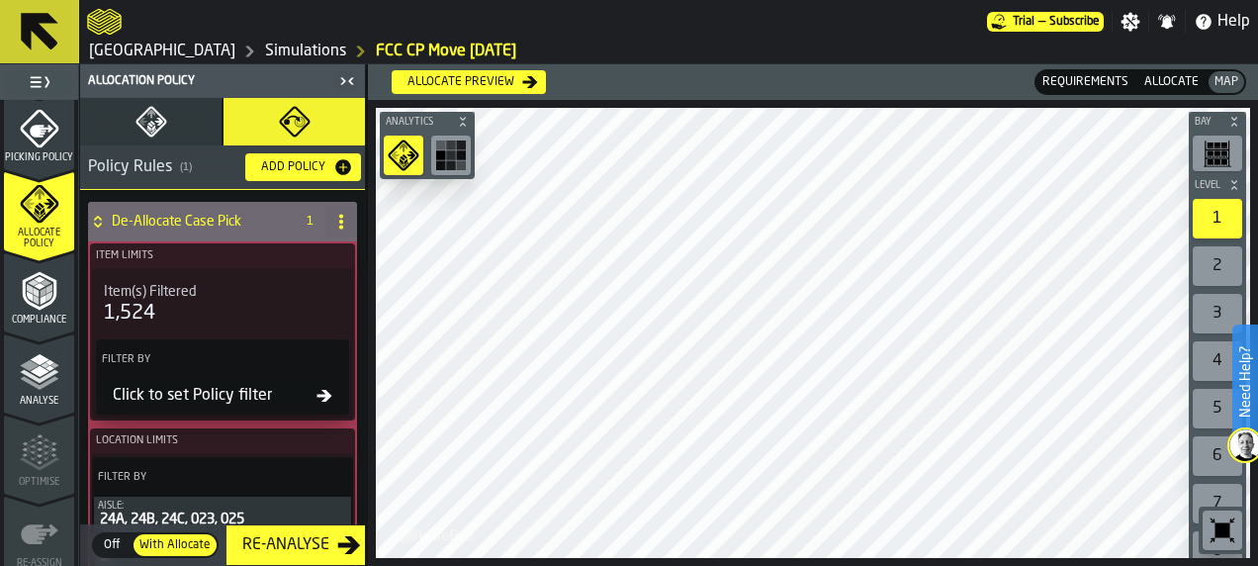
click at [149, 122] on polygon "button" at bounding box center [151, 123] width 5 height 5
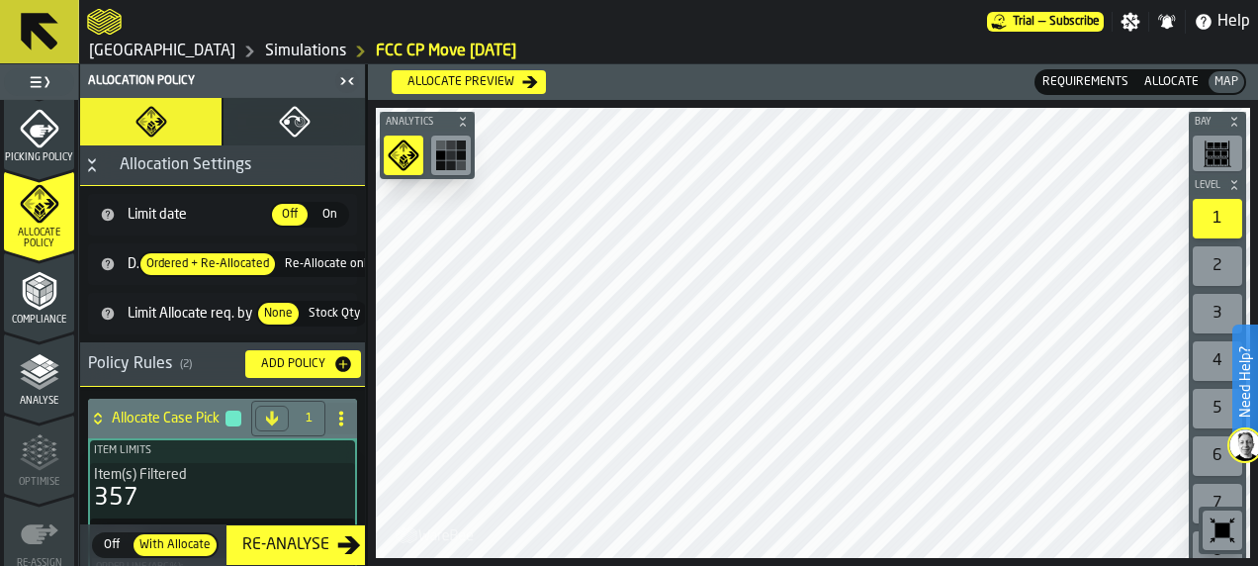
click at [439, 140] on rect "button-toolbar-undefined" at bounding box center [441, 145] width 10 height 10
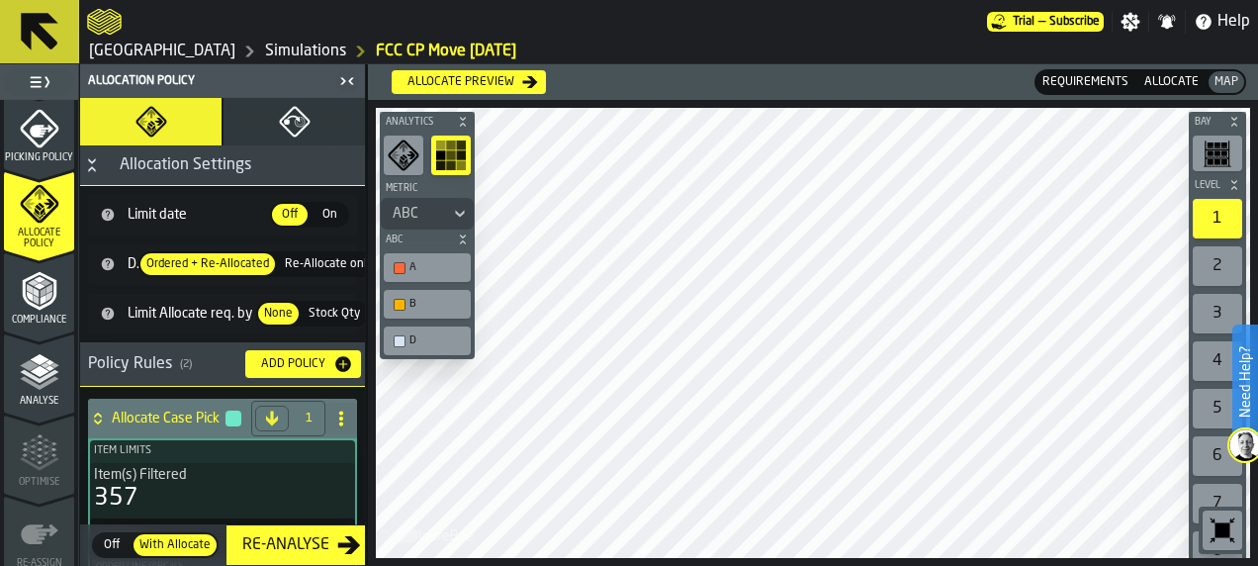
click at [391, 147] on icon "button-toolbar-undefined" at bounding box center [404, 155] width 32 height 32
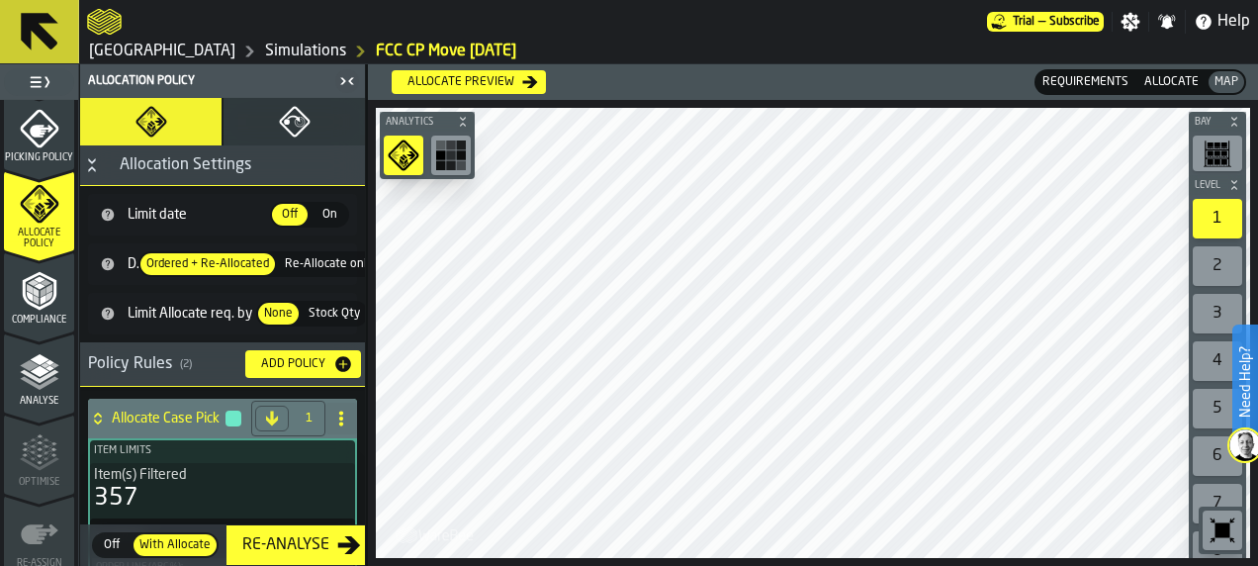
click at [1167, 81] on span "Allocate" at bounding box center [1172, 82] width 62 height 18
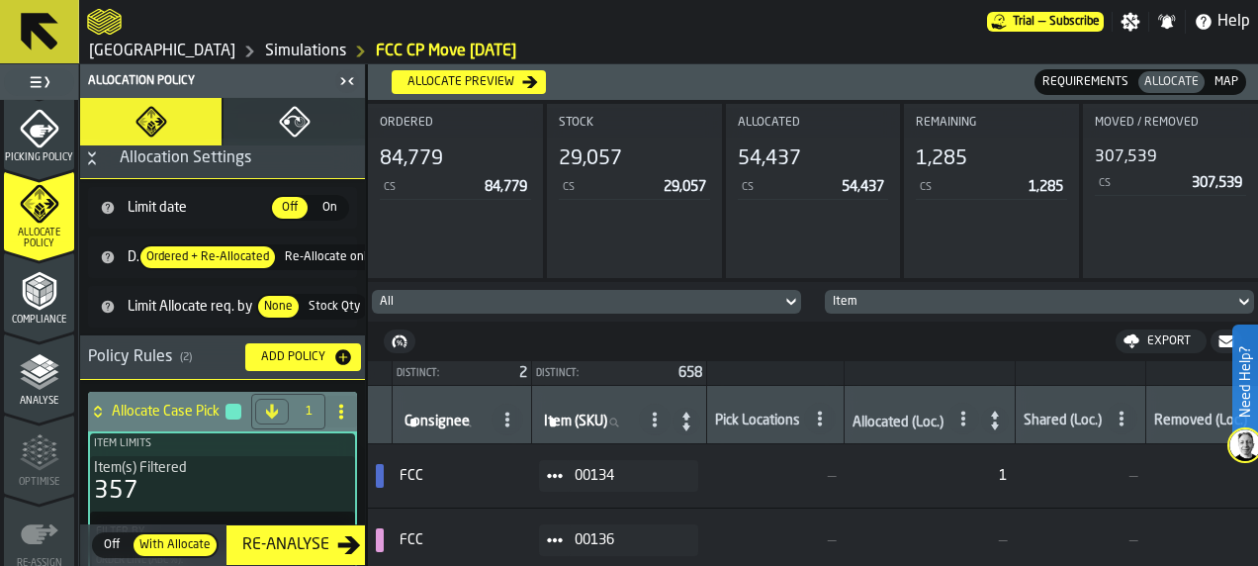
scroll to position [0, 0]
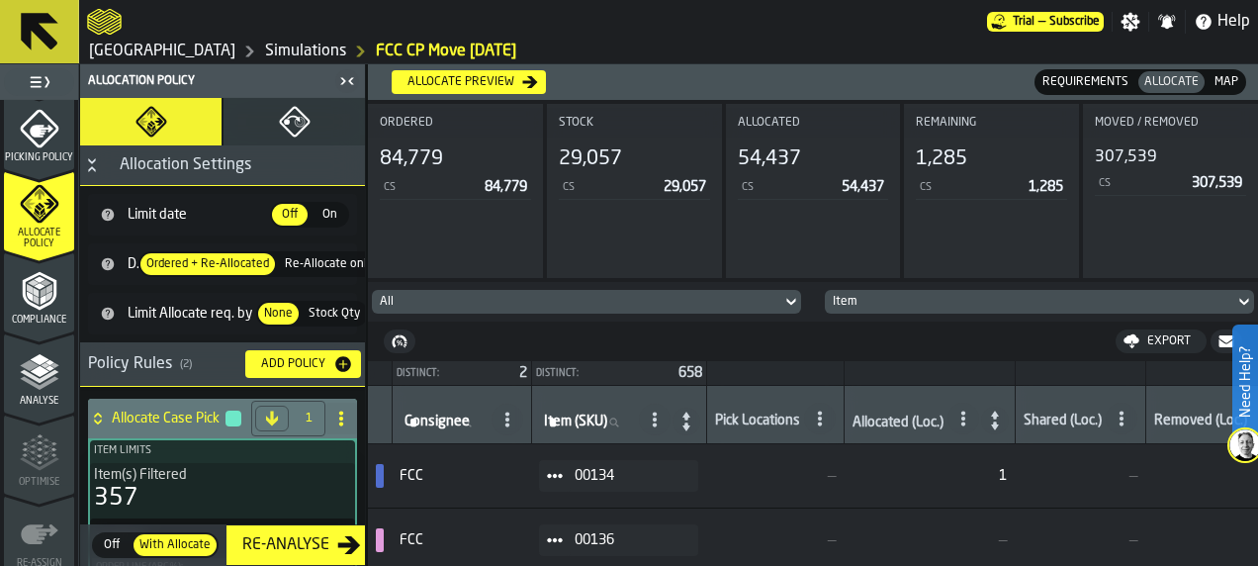
click at [947, 117] on span "Remaining" at bounding box center [946, 123] width 60 height 14
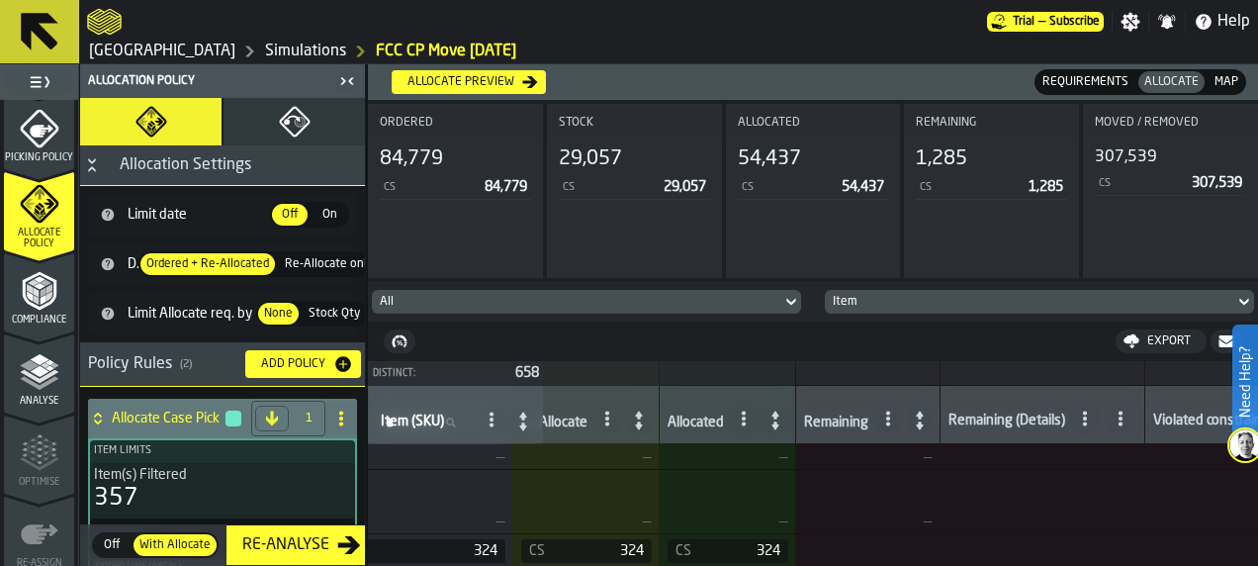
scroll to position [231, 1249]
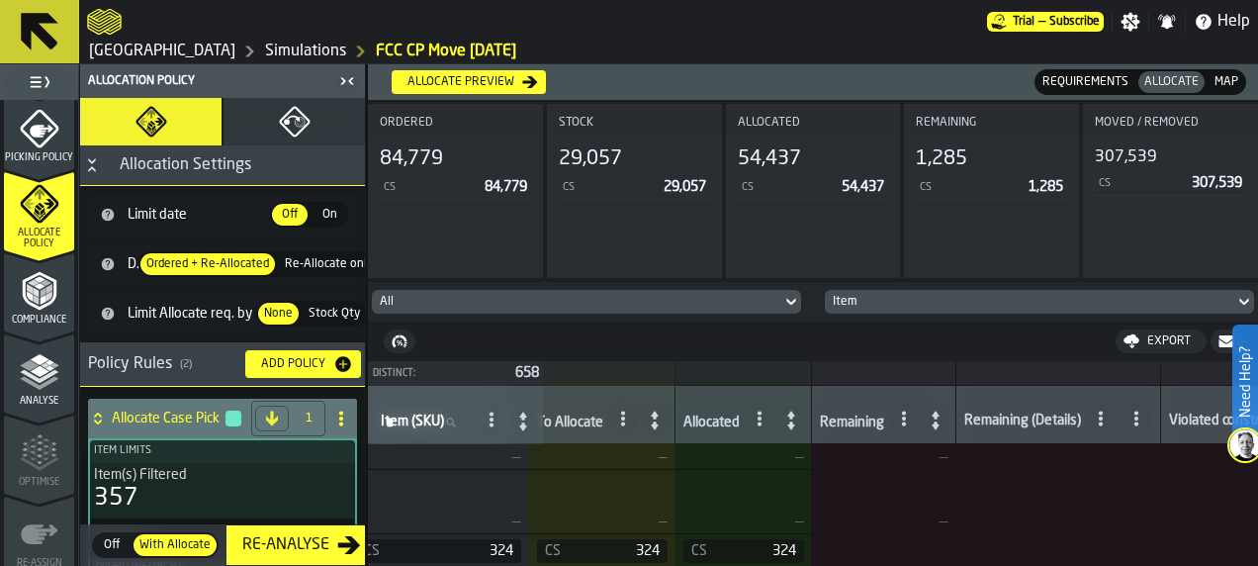
click at [932, 415] on icon at bounding box center [936, 421] width 28 height 28
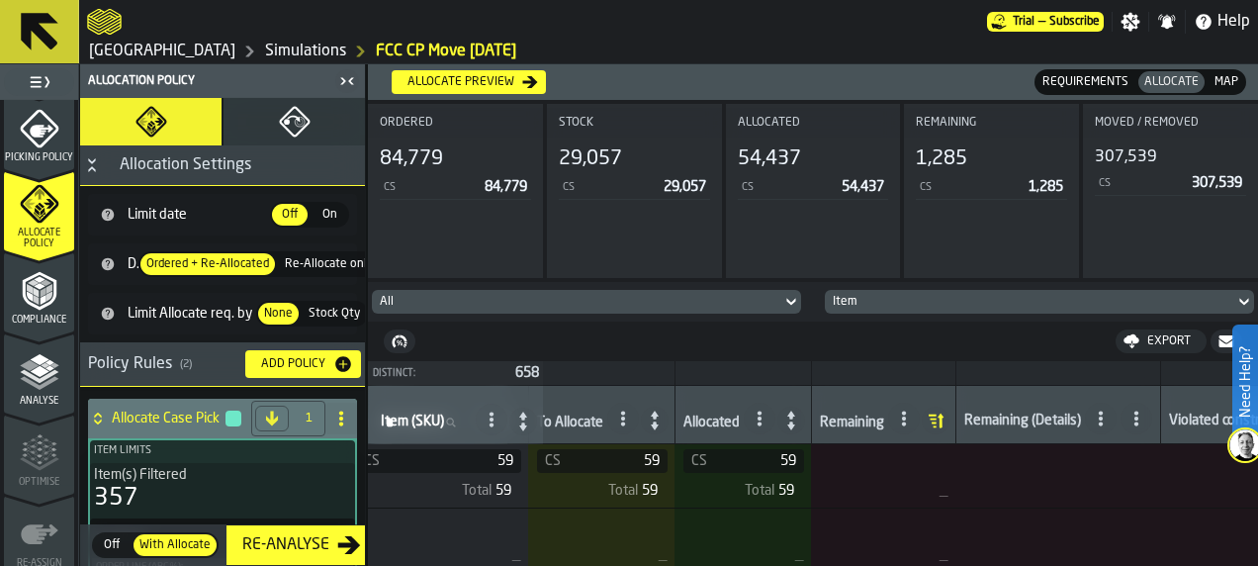
click at [912, 411] on icon at bounding box center [904, 419] width 16 height 16
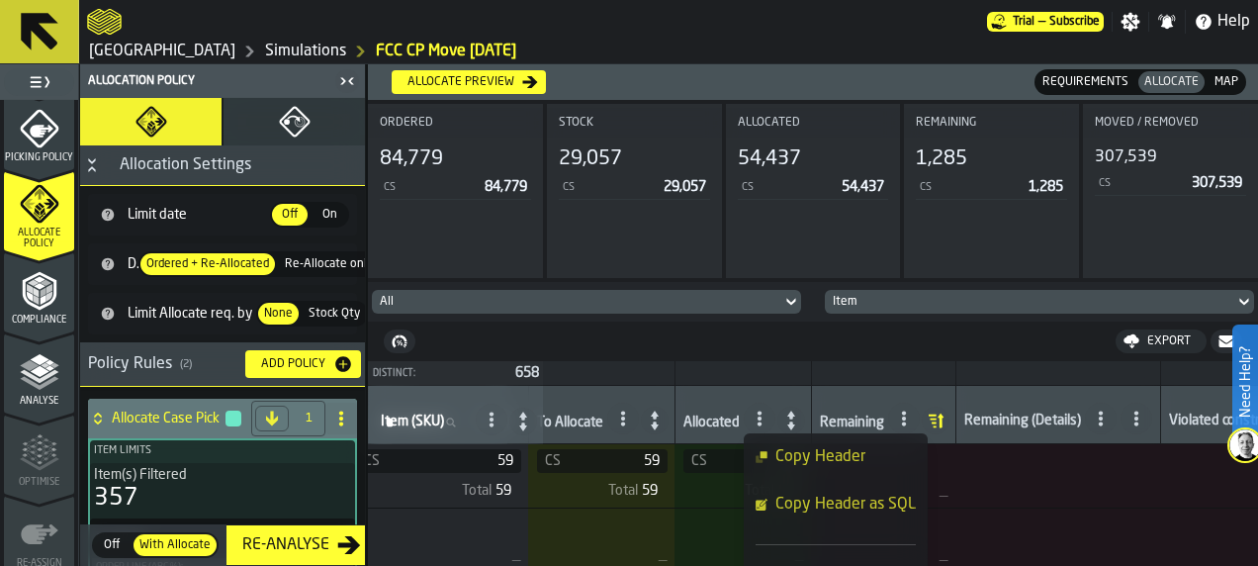
click at [906, 386] on th "Remaining" at bounding box center [883, 415] width 144 height 58
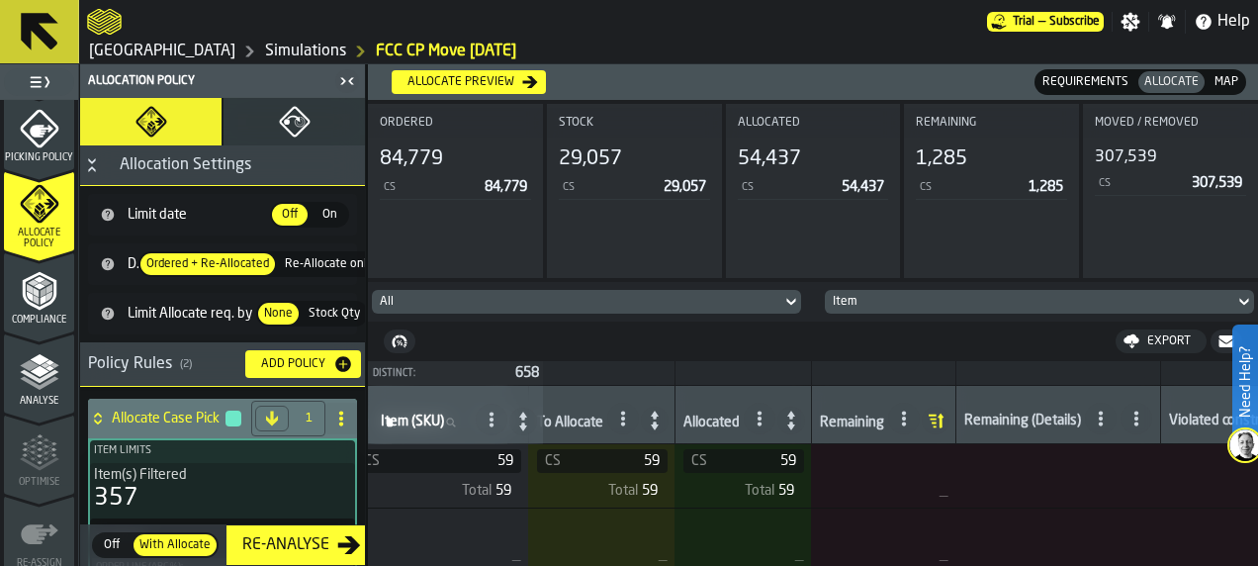
click at [1220, 71] on div "Map" at bounding box center [1227, 82] width 36 height 22
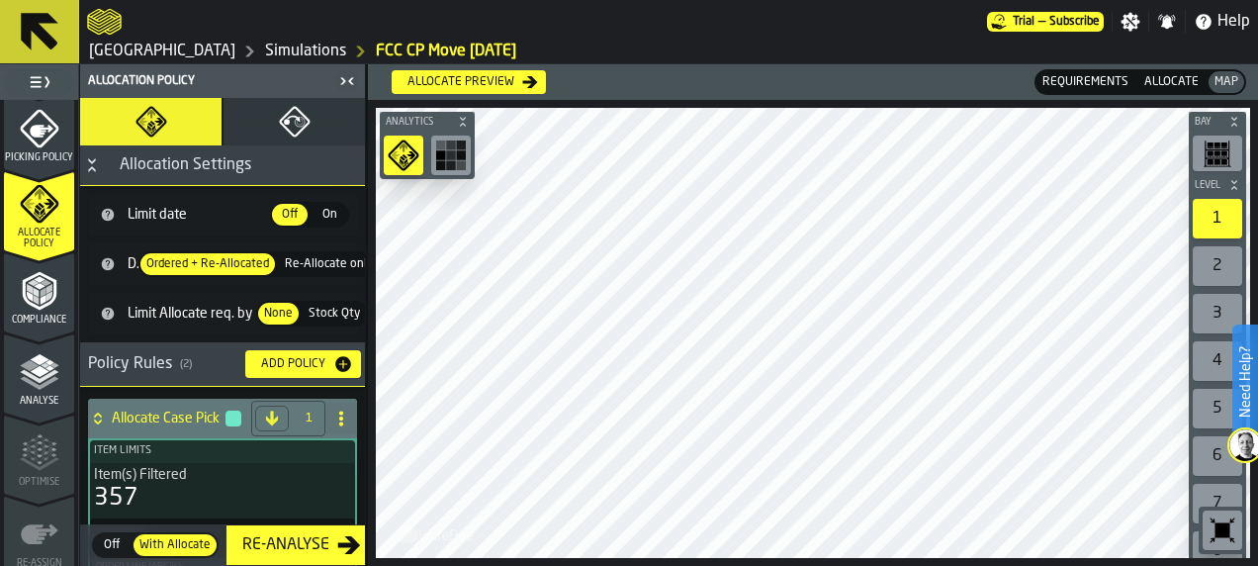
click at [436, 148] on rect "button-toolbar-undefined" at bounding box center [441, 145] width 10 height 10
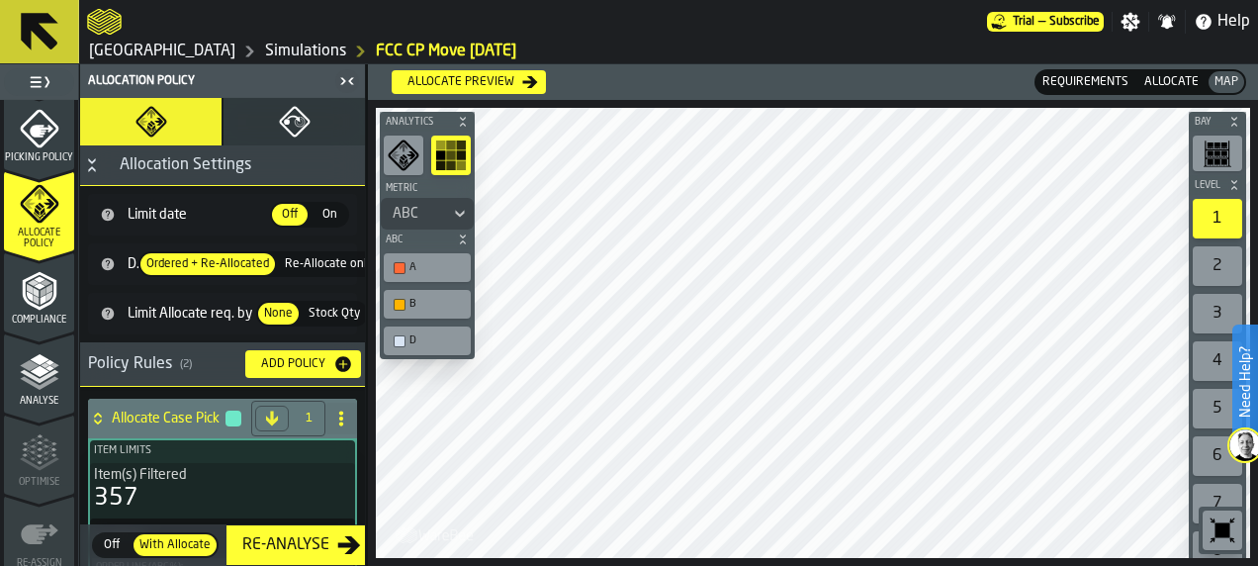
click at [446, 163] on rect "button-toolbar-undefined" at bounding box center [451, 166] width 10 height 10
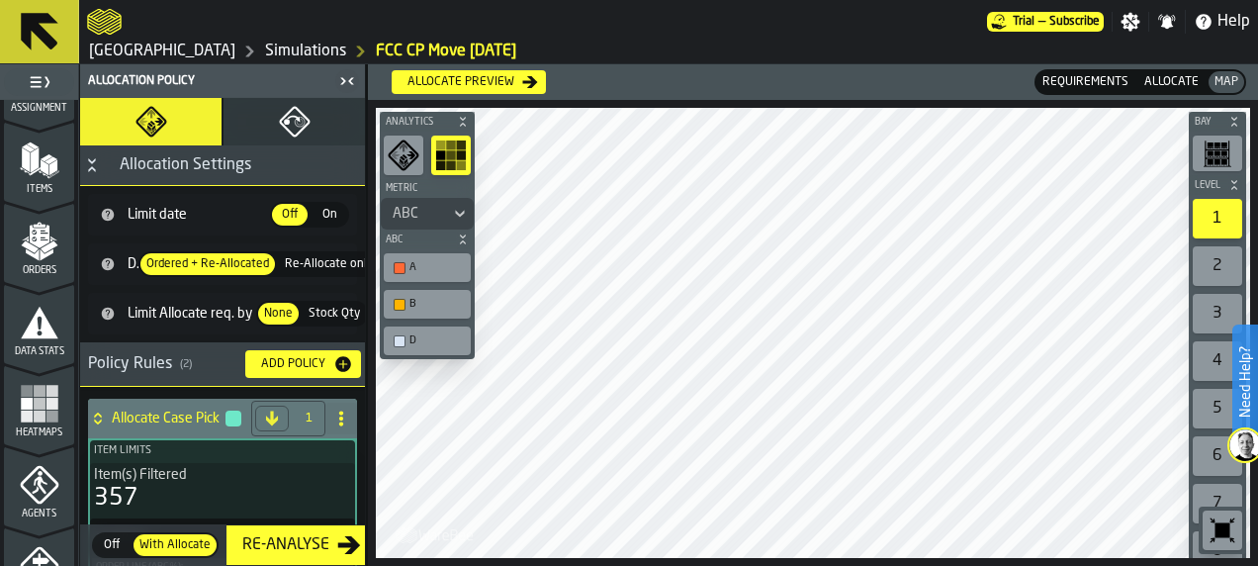
scroll to position [229, 0]
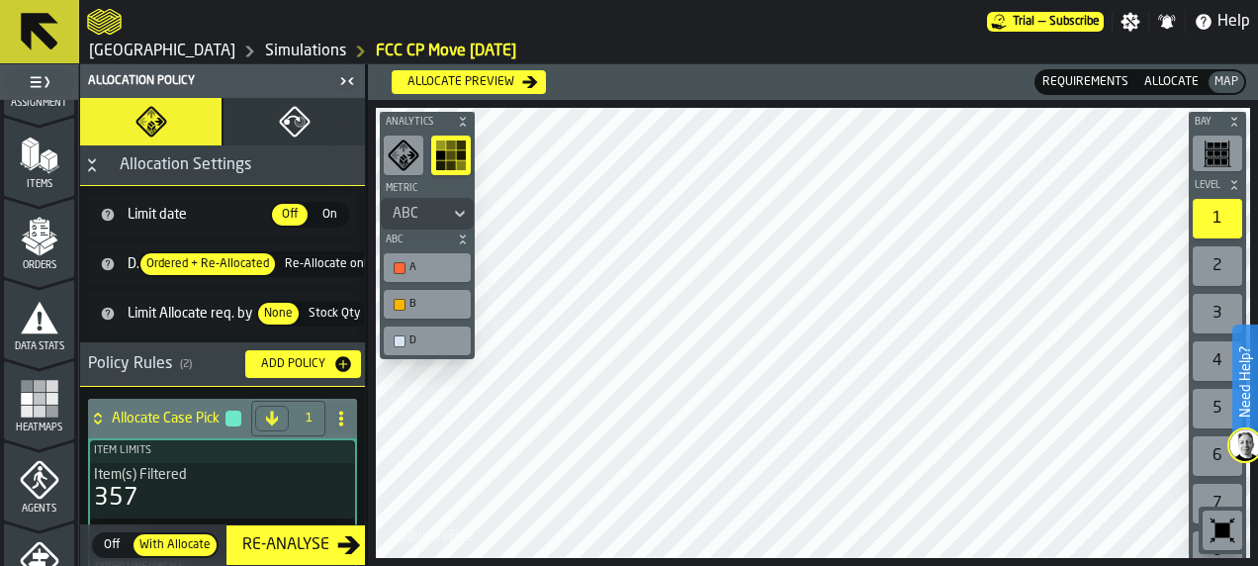
click at [47, 381] on rect "menu Heatmaps" at bounding box center [52, 386] width 12 height 12
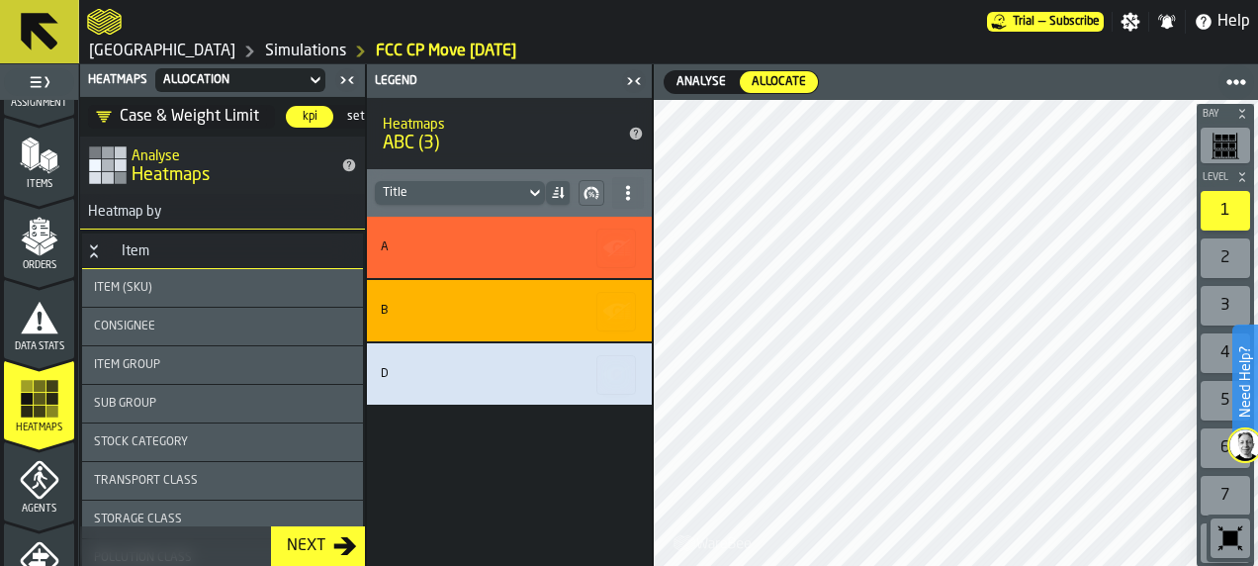
click at [309, 71] on icon at bounding box center [316, 80] width 20 height 24
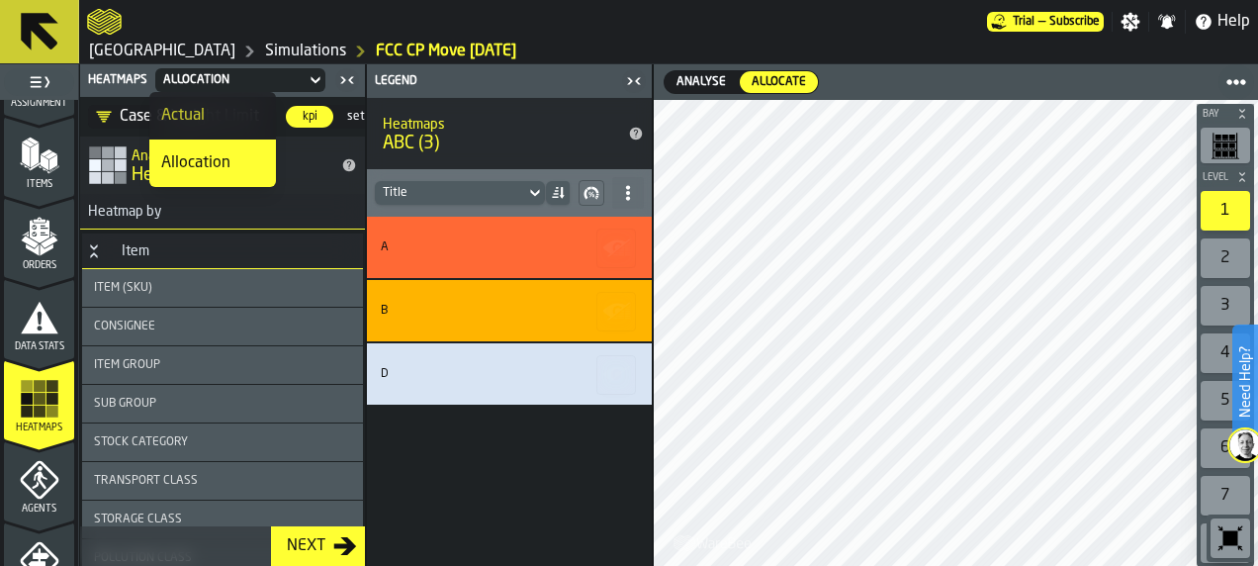
click at [121, 129] on div "Case & Weight Limit" at bounding box center [177, 117] width 179 height 32
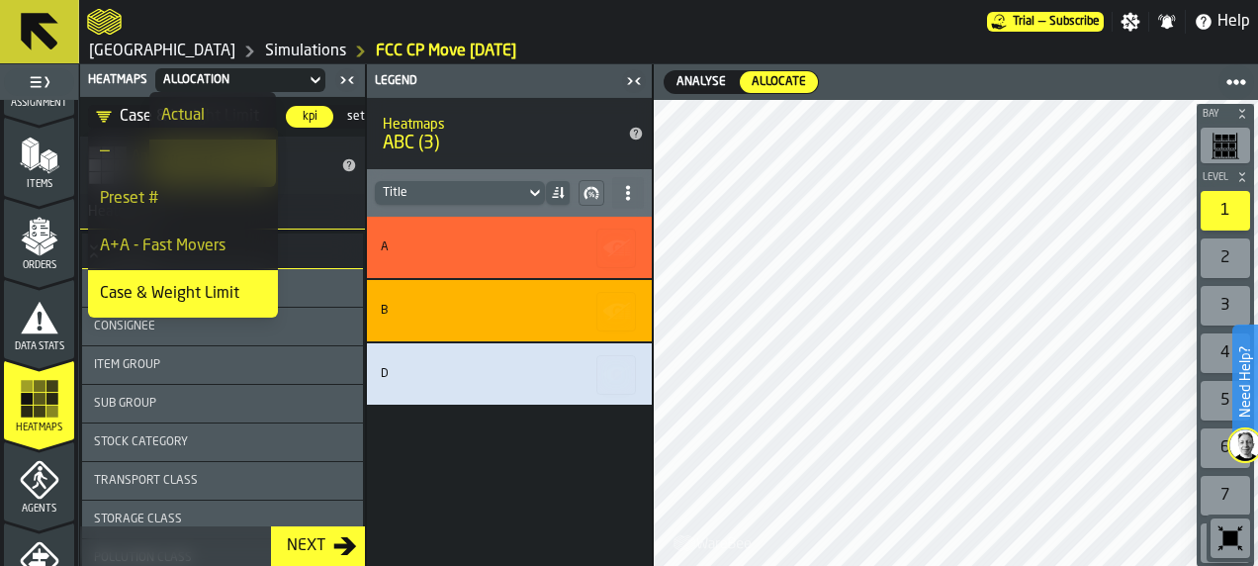
click at [120, 150] on div "—" at bounding box center [183, 151] width 166 height 24
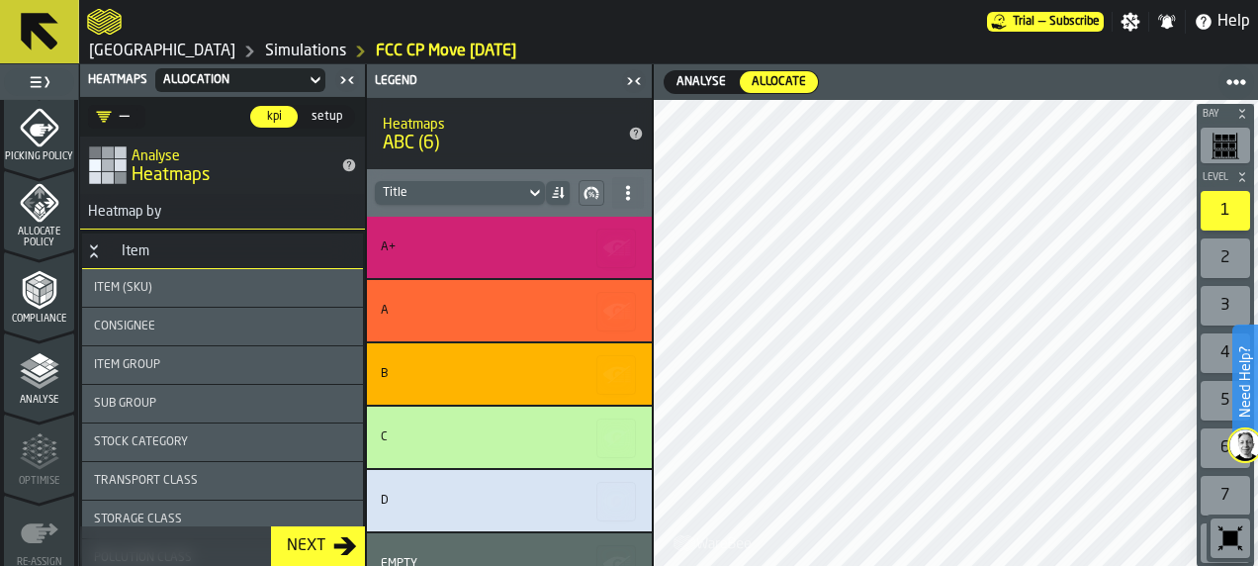
scroll to position [993, 0]
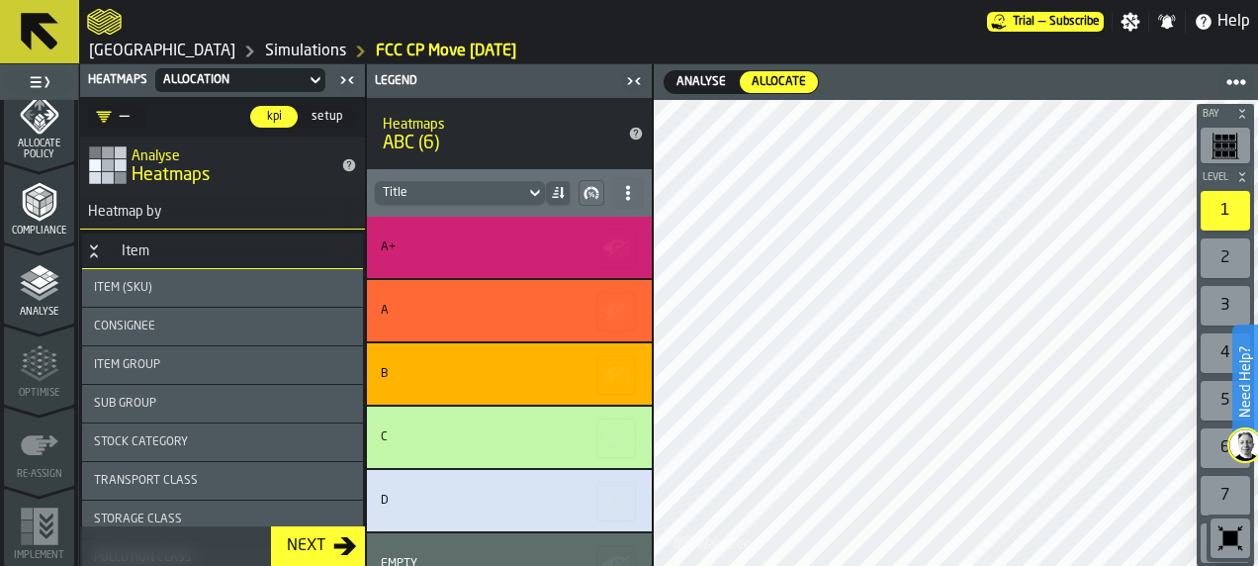
click at [21, 127] on icon "menu Allocate Policy" at bounding box center [40, 115] width 40 height 40
